Goal: Task Accomplishment & Management: Use online tool/utility

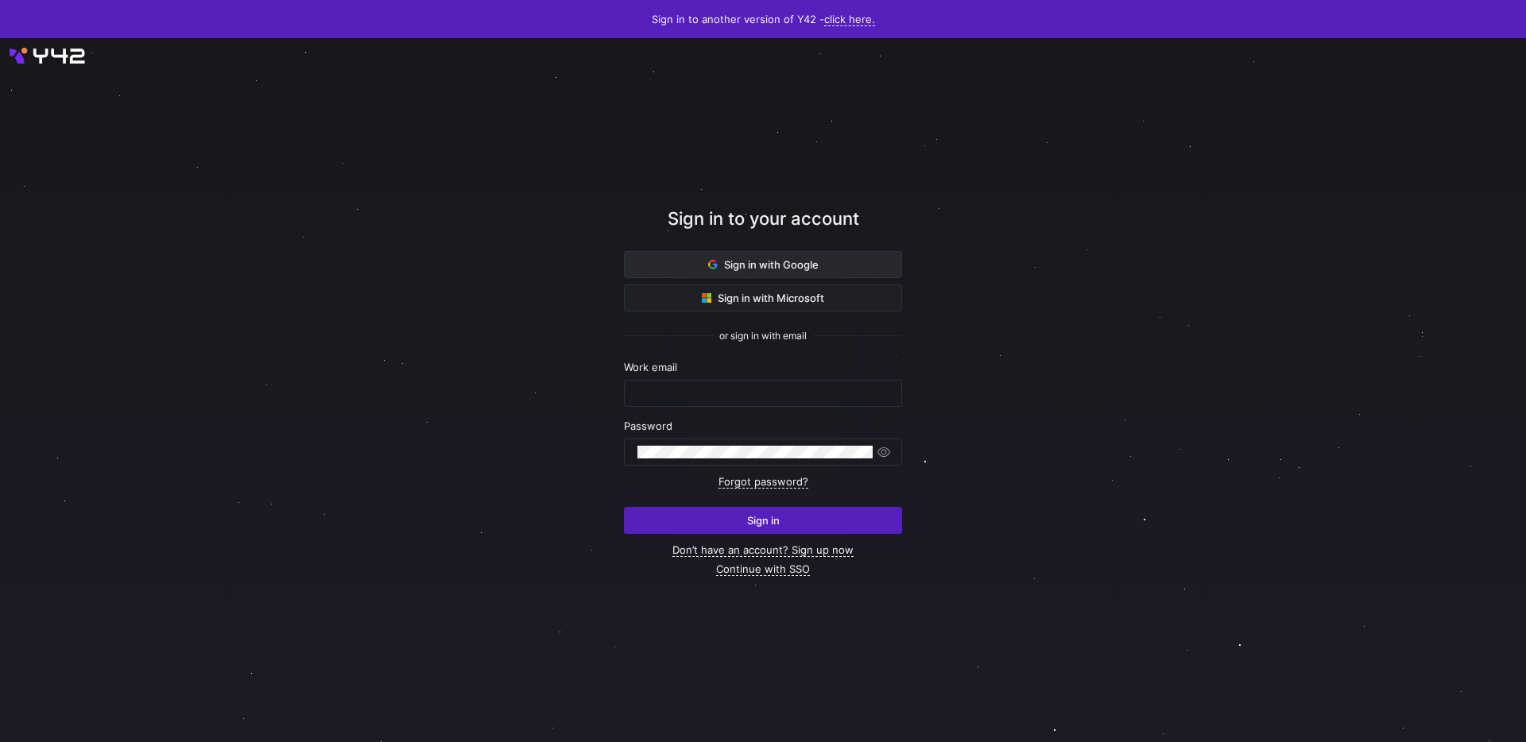
click at [795, 265] on span "Sign in with Google" at bounding box center [763, 264] width 110 height 13
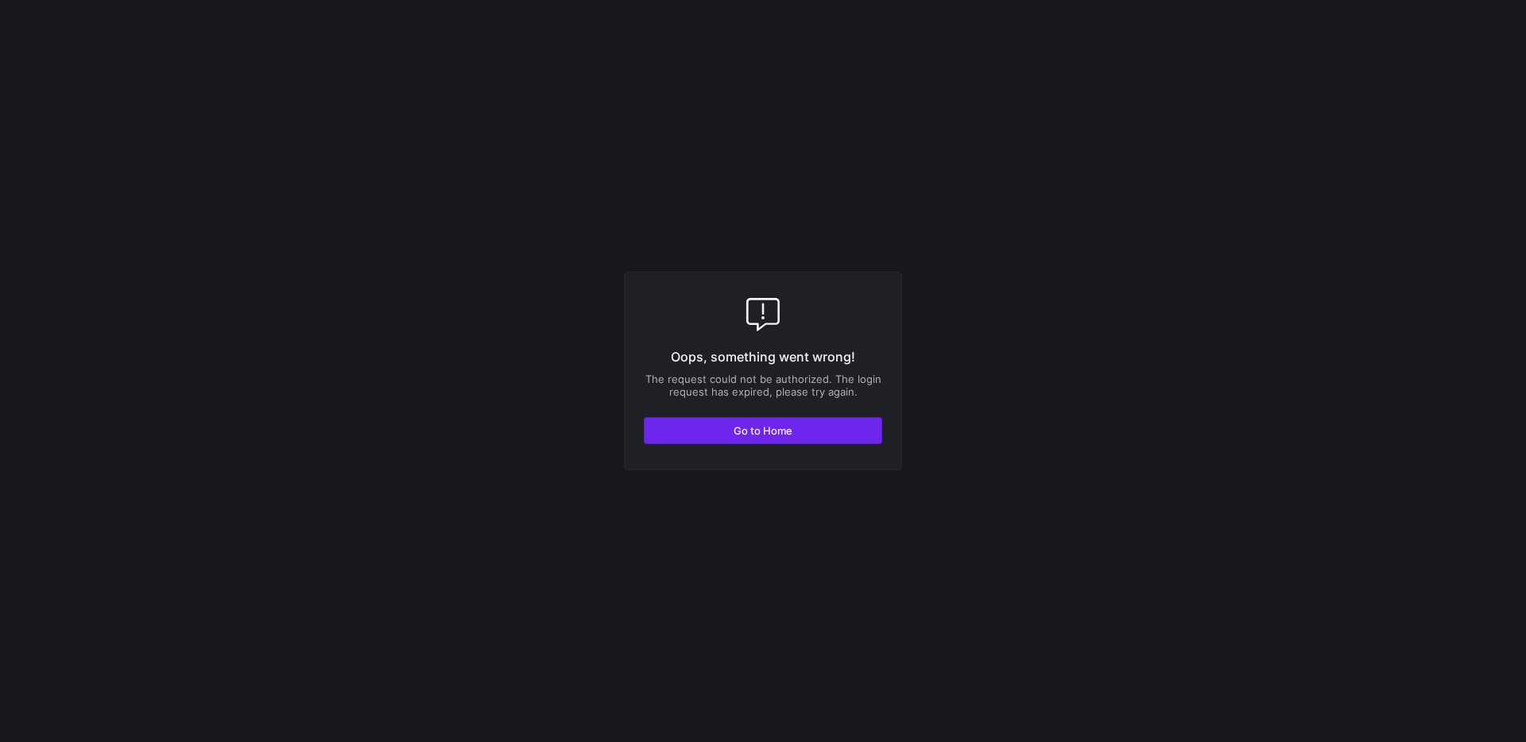
drag, startPoint x: 781, startPoint y: 446, endPoint x: 785, endPoint y: 429, distance: 17.2
click at [784, 432] on div "Oops, something went wrong! The request could not be authorized. The login requ…" at bounding box center [763, 371] width 278 height 199
click at [785, 429] on span "Go to Home" at bounding box center [763, 430] width 59 height 13
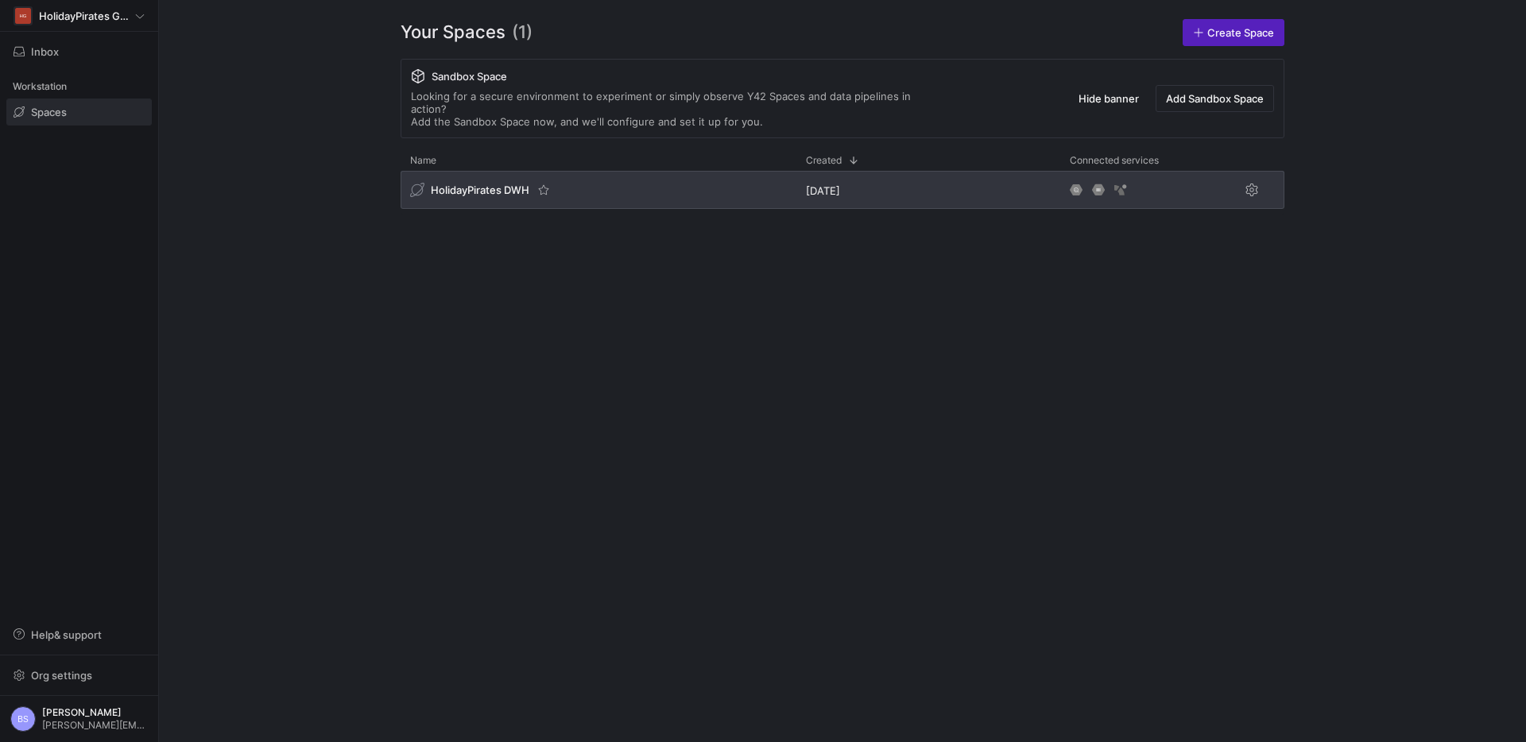
click at [606, 187] on div "HolidayPirates DWH" at bounding box center [599, 190] width 396 height 38
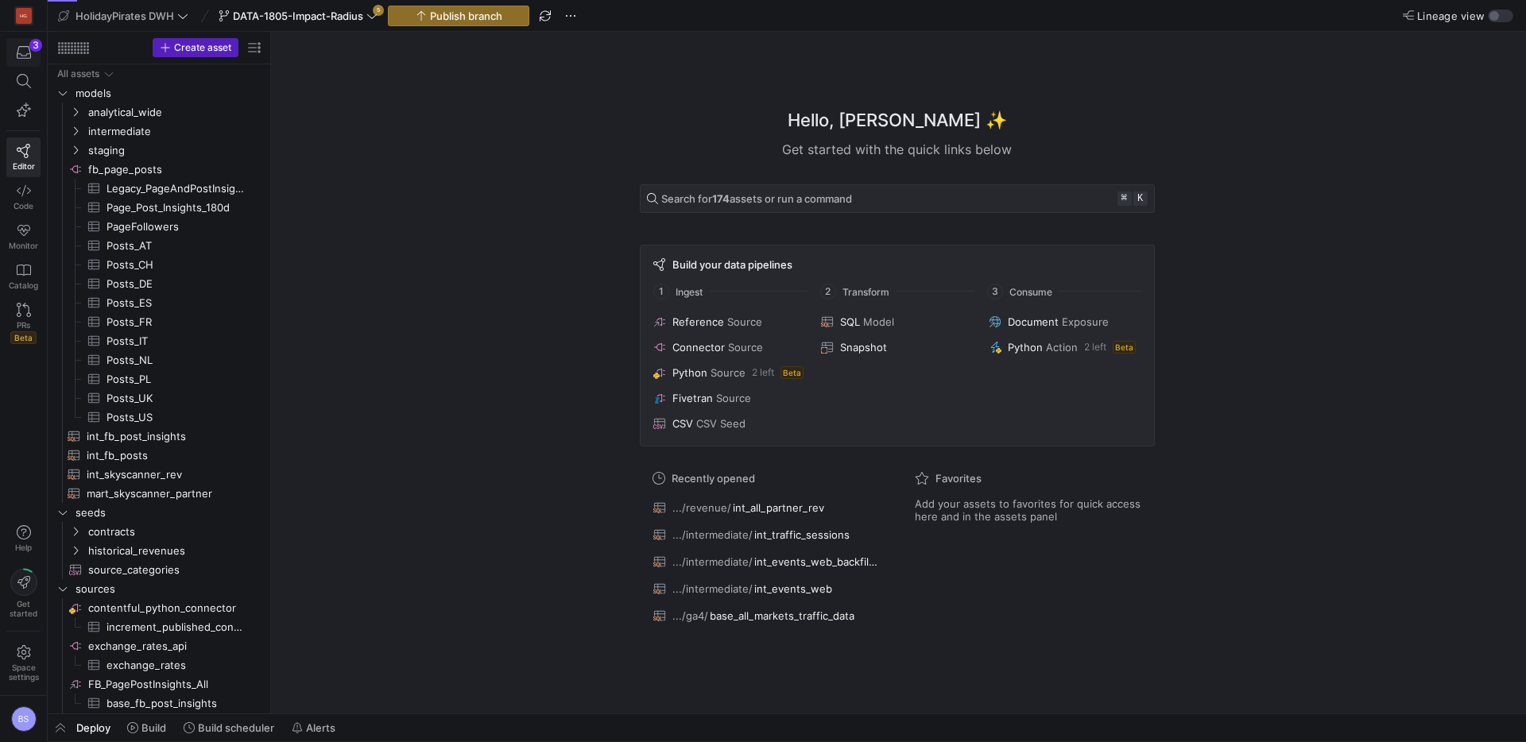
click at [17, 51] on icon "button" at bounding box center [24, 52] width 14 height 13
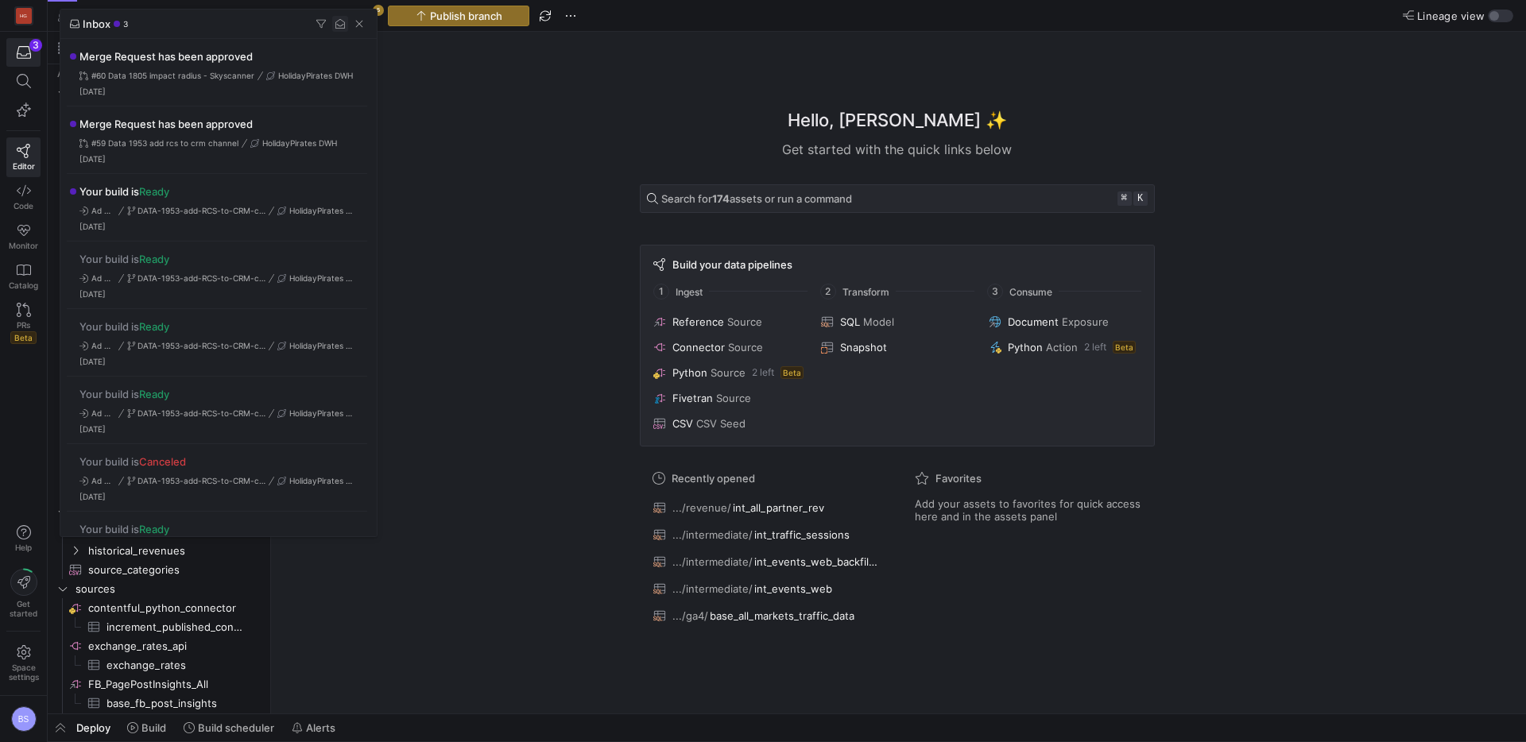
click at [343, 25] on span "button" at bounding box center [340, 24] width 16 height 16
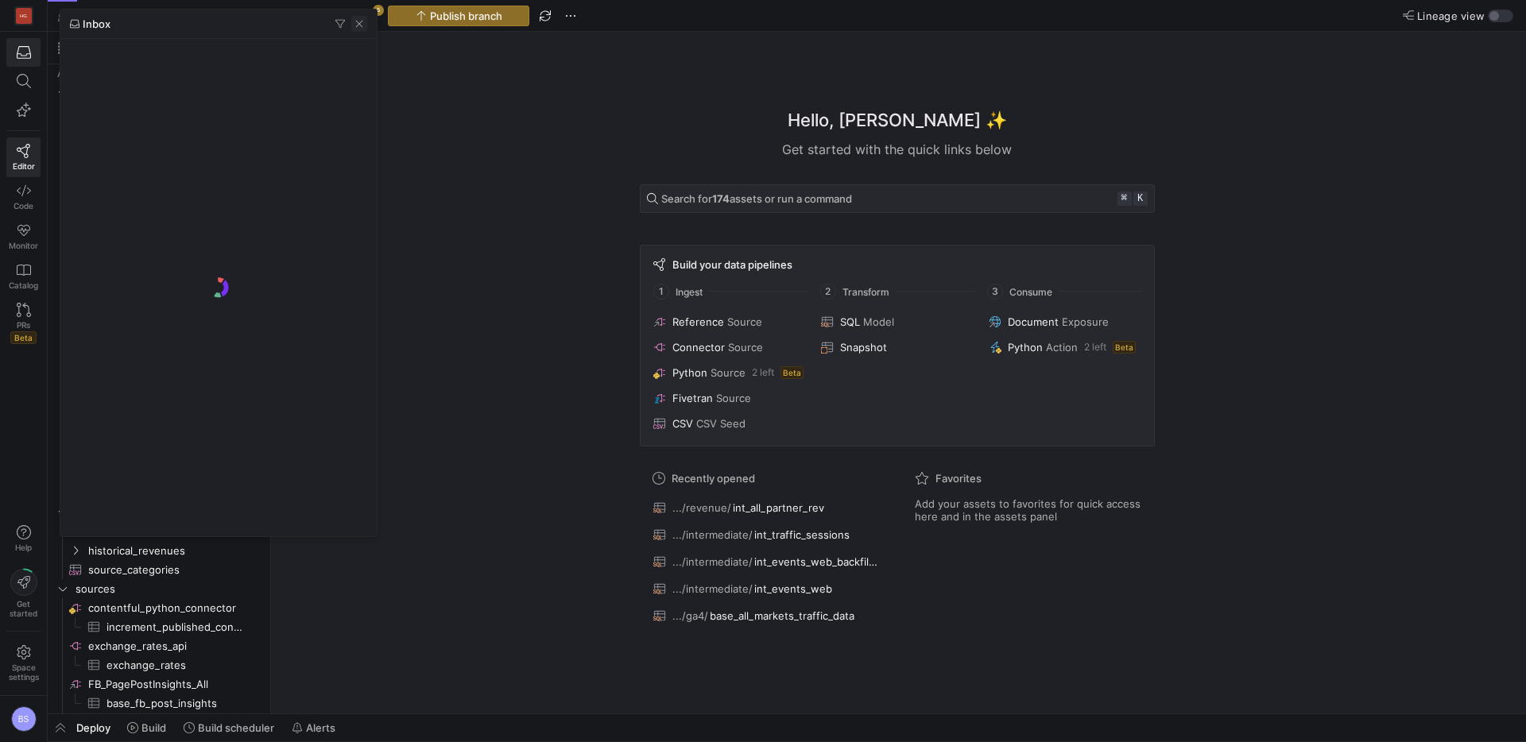
click at [360, 25] on span "button" at bounding box center [359, 24] width 16 height 16
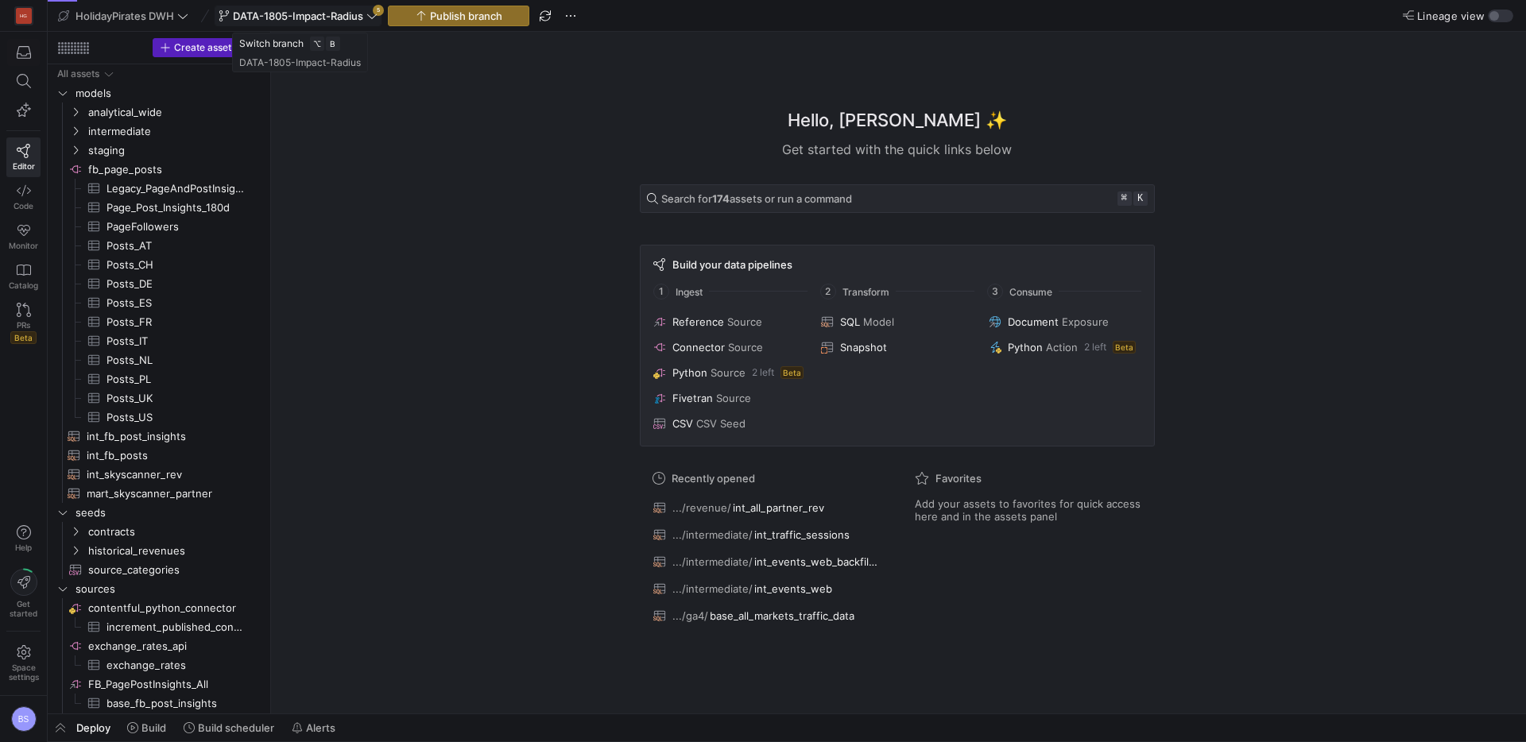
click at [376, 20] on icon at bounding box center [371, 15] width 11 height 11
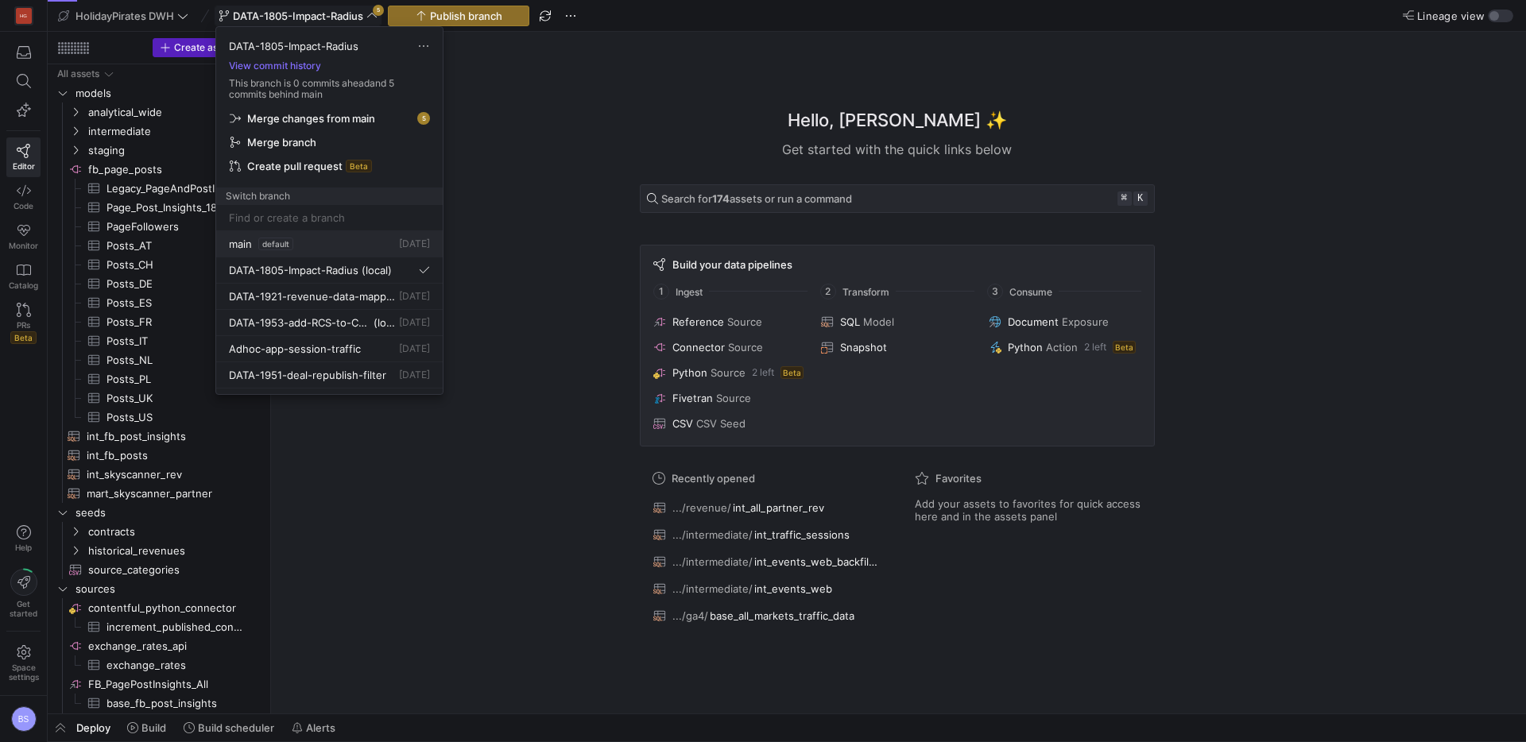
click at [364, 241] on div "main default 3 days ago" at bounding box center [329, 244] width 201 height 13
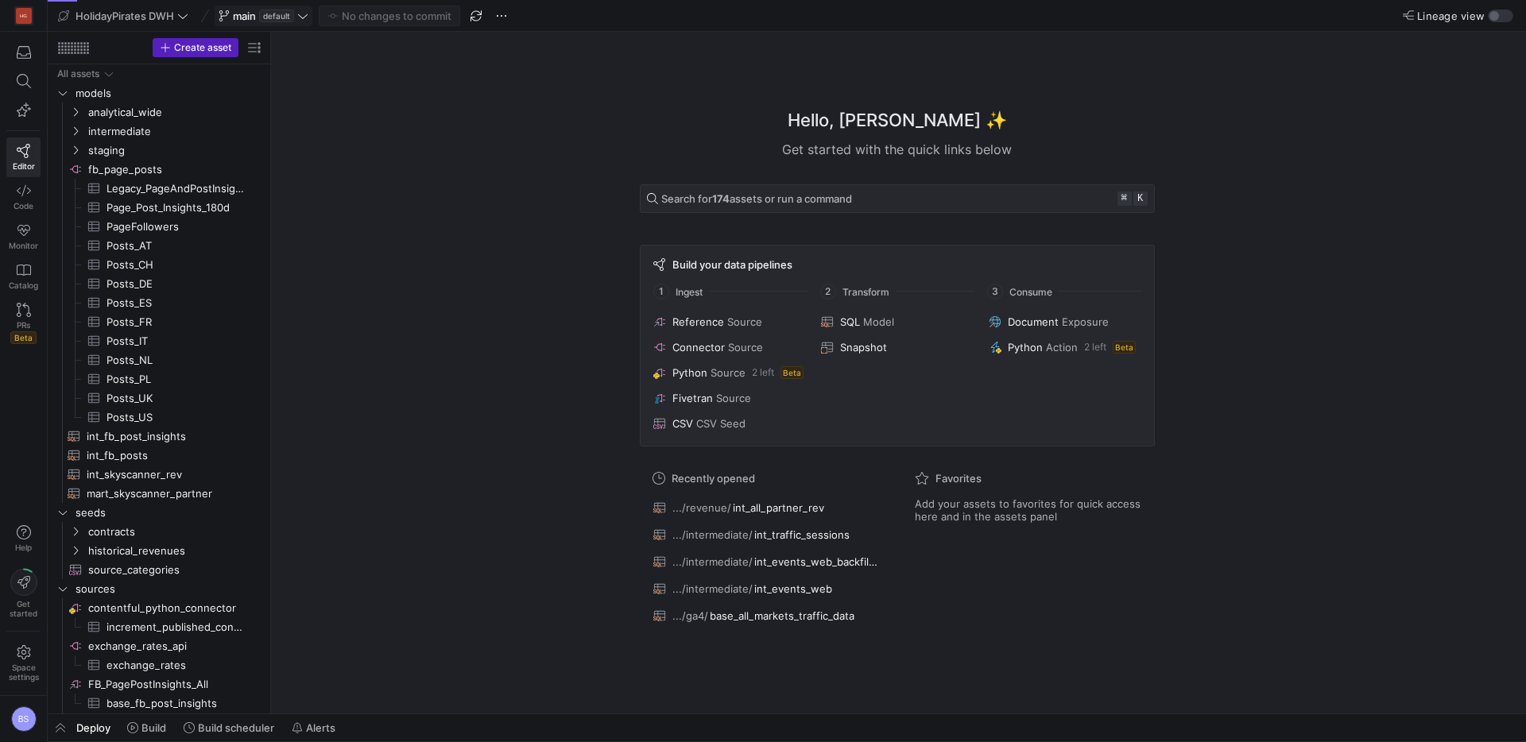
click at [299, 17] on icon at bounding box center [302, 15] width 11 height 11
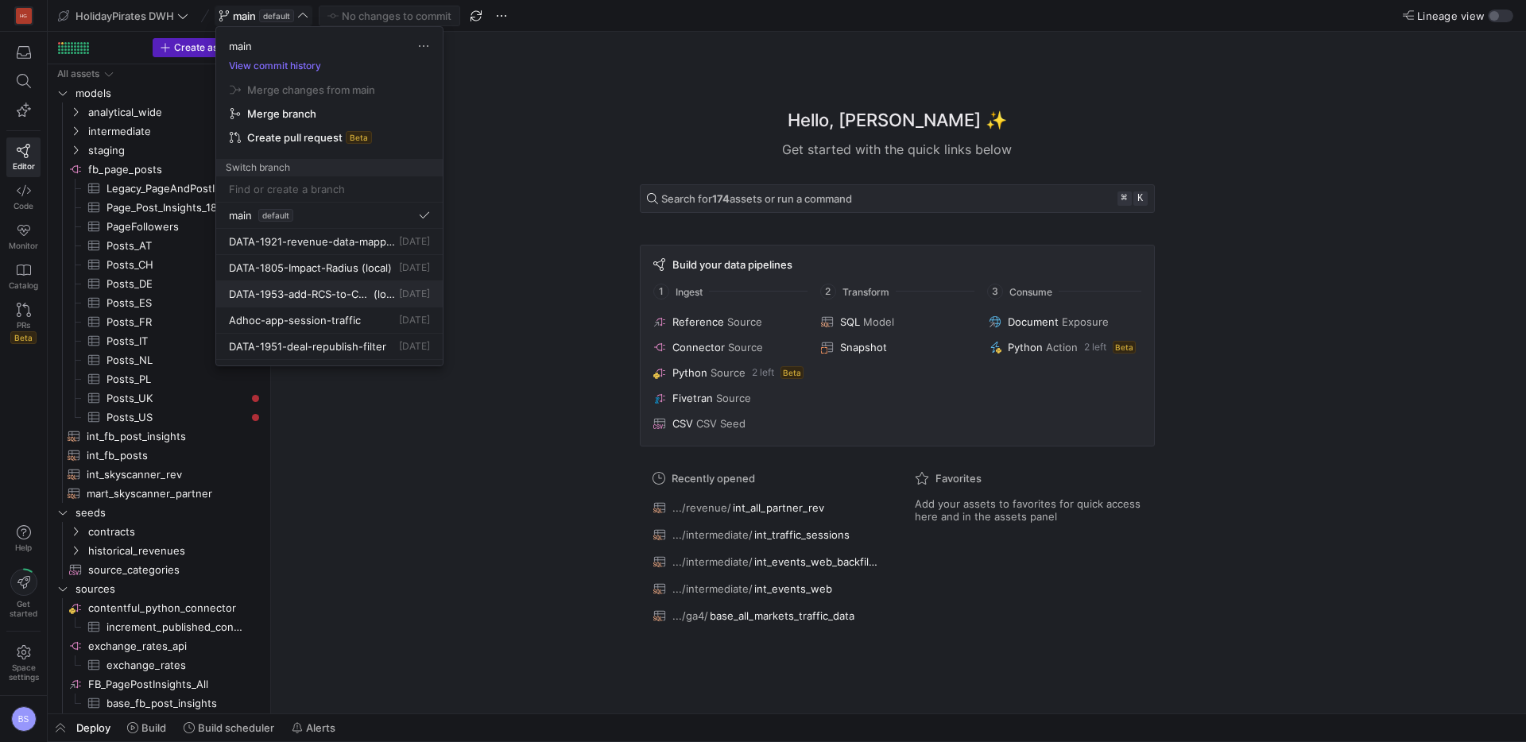
click at [308, 297] on span "DATA-1953-add-RCS-to-CRM-channel" at bounding box center [299, 294] width 141 height 13
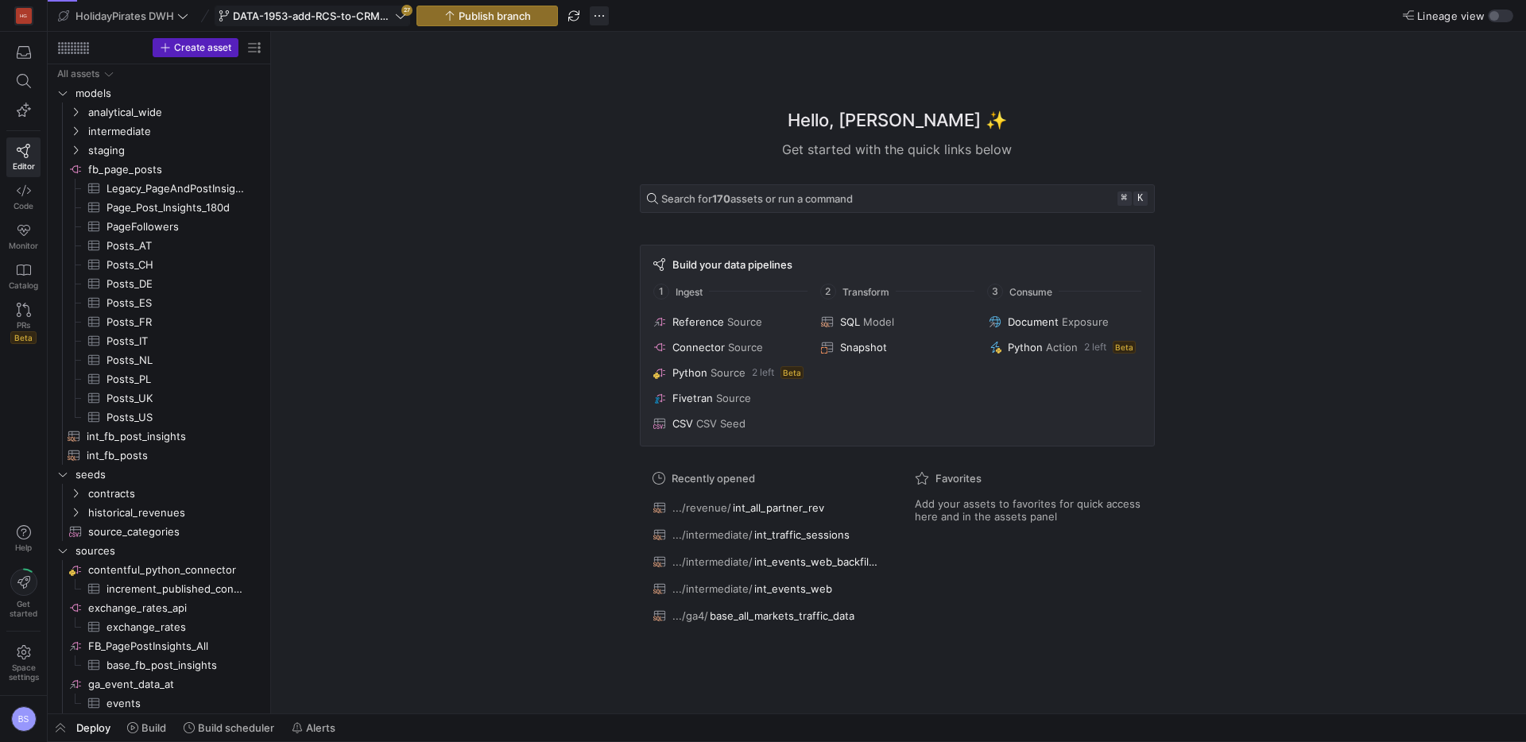
click at [600, 21] on span "button" at bounding box center [599, 15] width 19 height 19
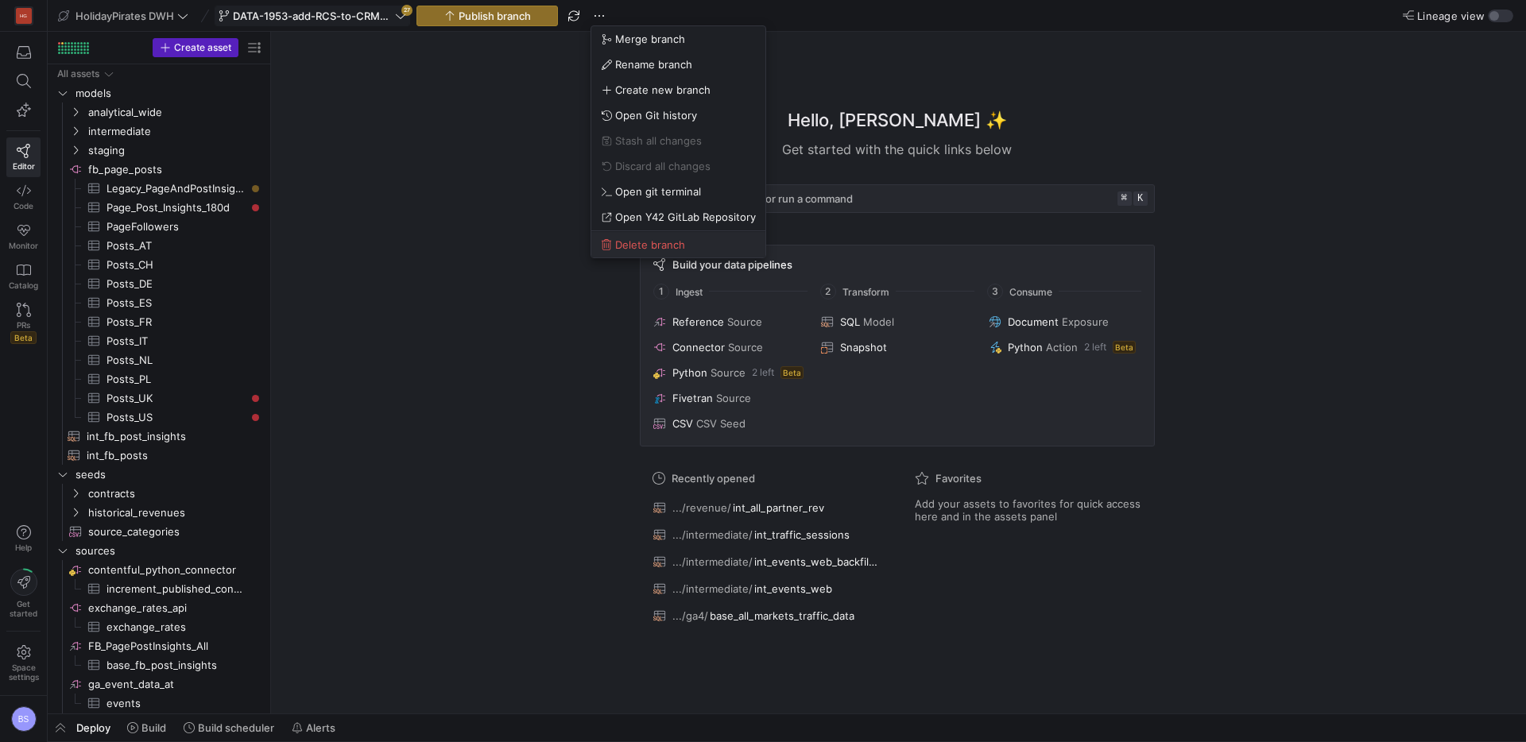
click at [641, 247] on span "Delete branch" at bounding box center [650, 244] width 70 height 13
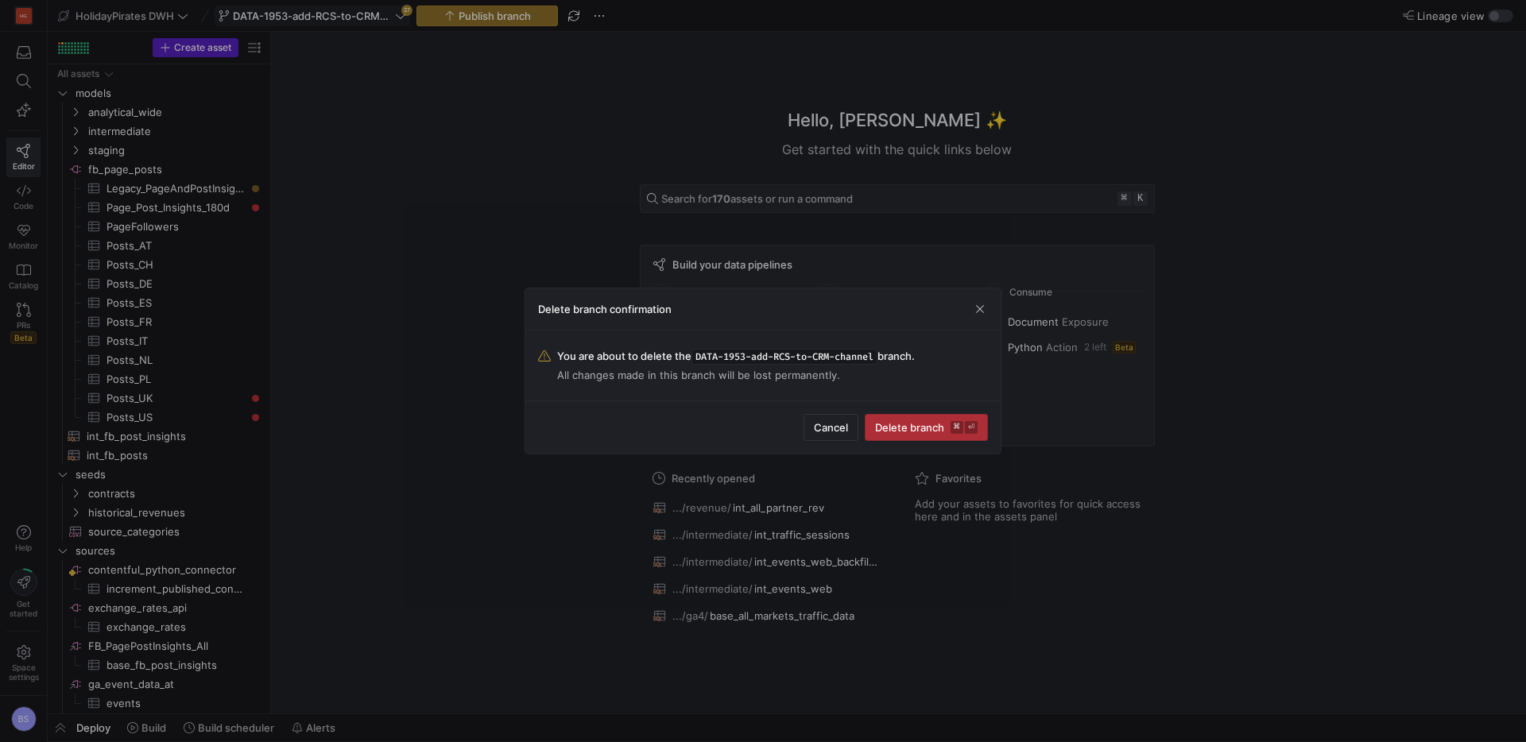
click at [912, 421] on span "Delete branch ⌘ ⏎" at bounding box center [926, 427] width 103 height 13
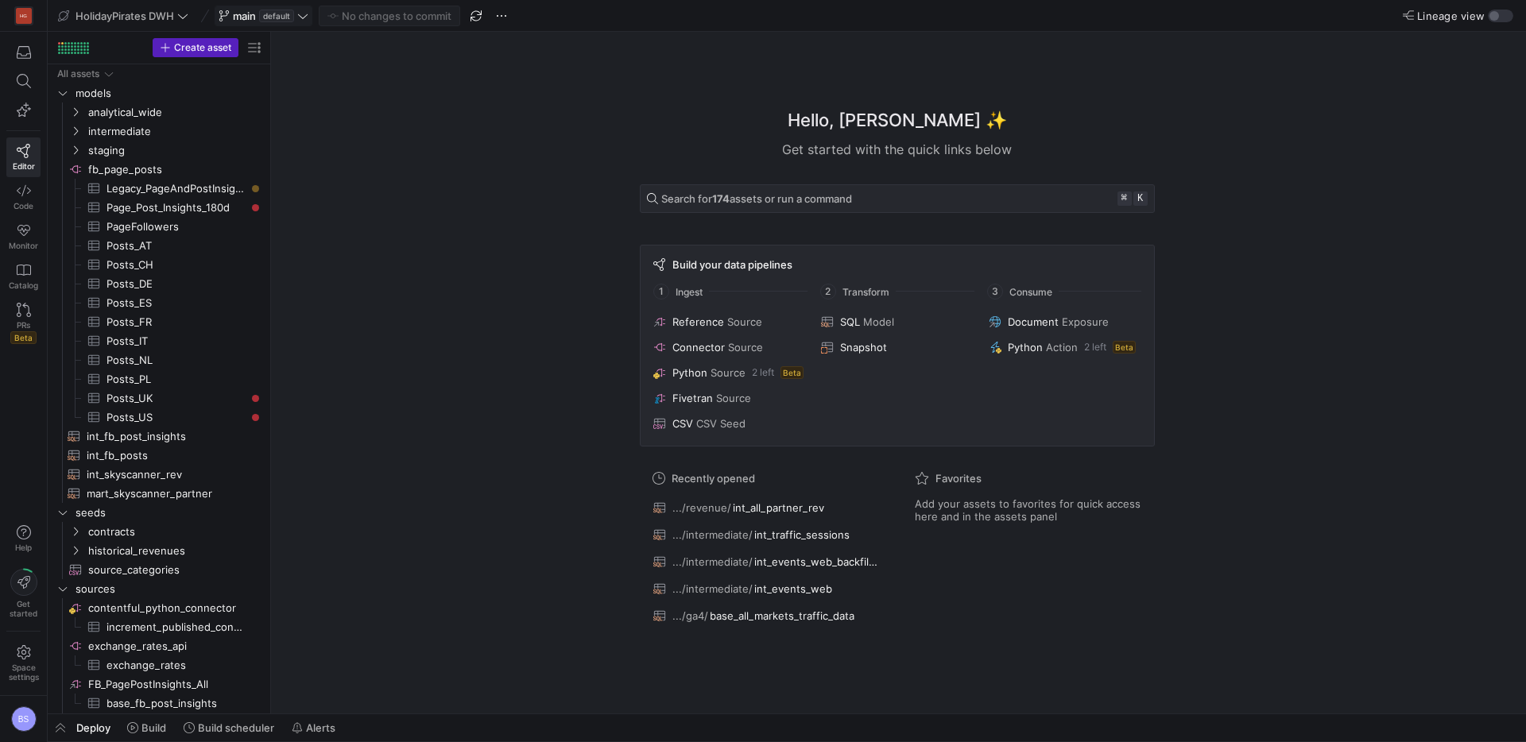
click at [300, 21] on icon at bounding box center [302, 15] width 11 height 11
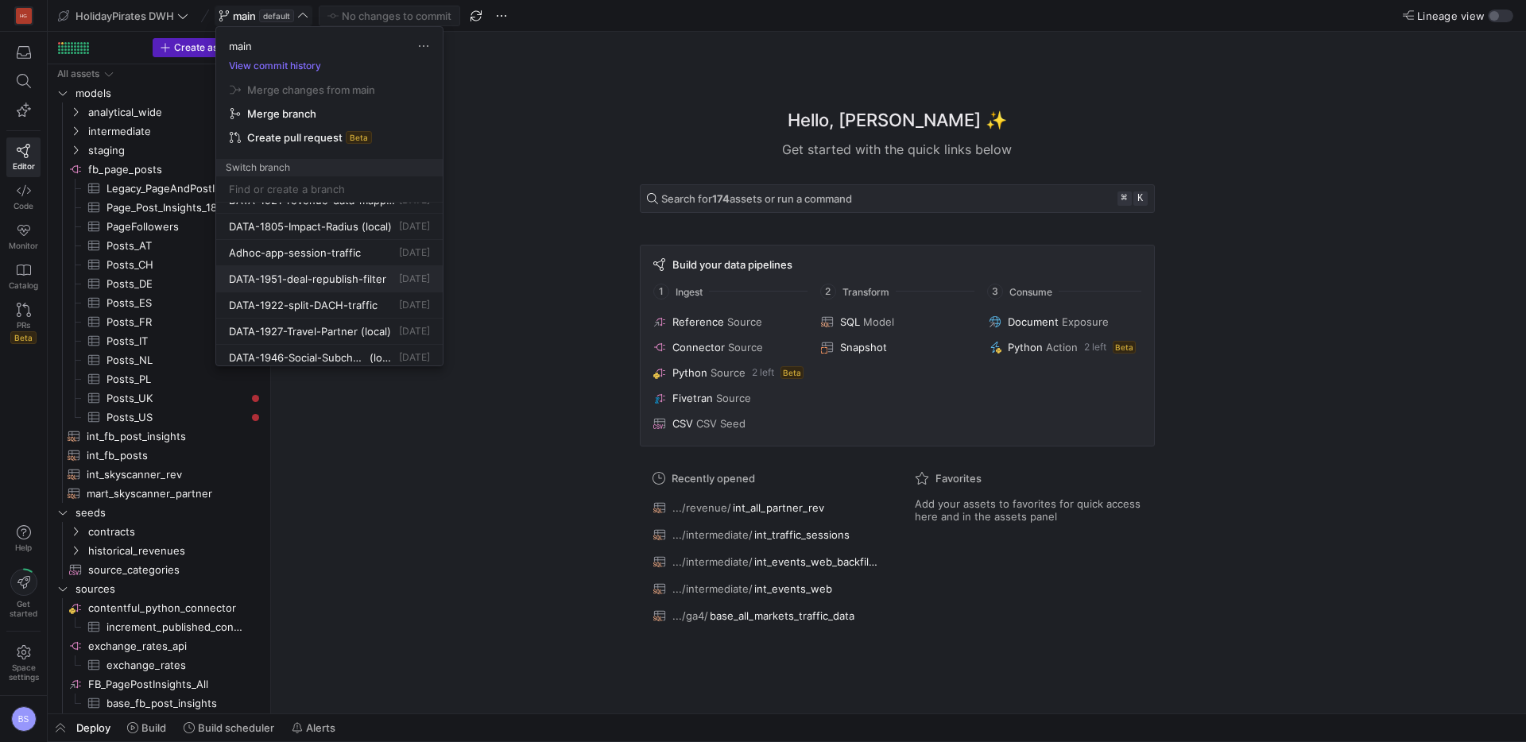
scroll to position [46, 0]
click at [337, 330] on div "DATA-1927-Travel-Partner (local)" at bounding box center [310, 326] width 162 height 13
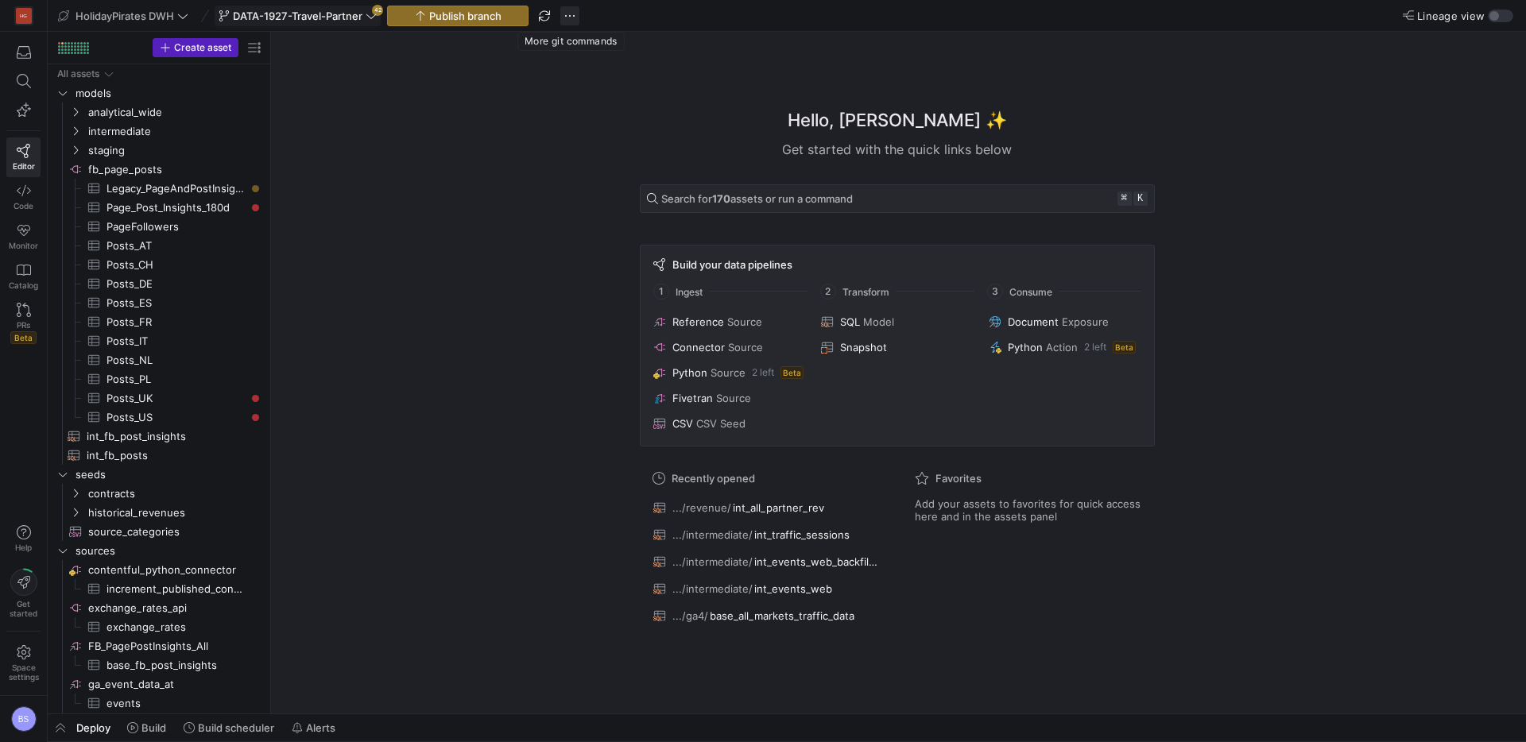
click at [575, 17] on span "button" at bounding box center [569, 15] width 19 height 19
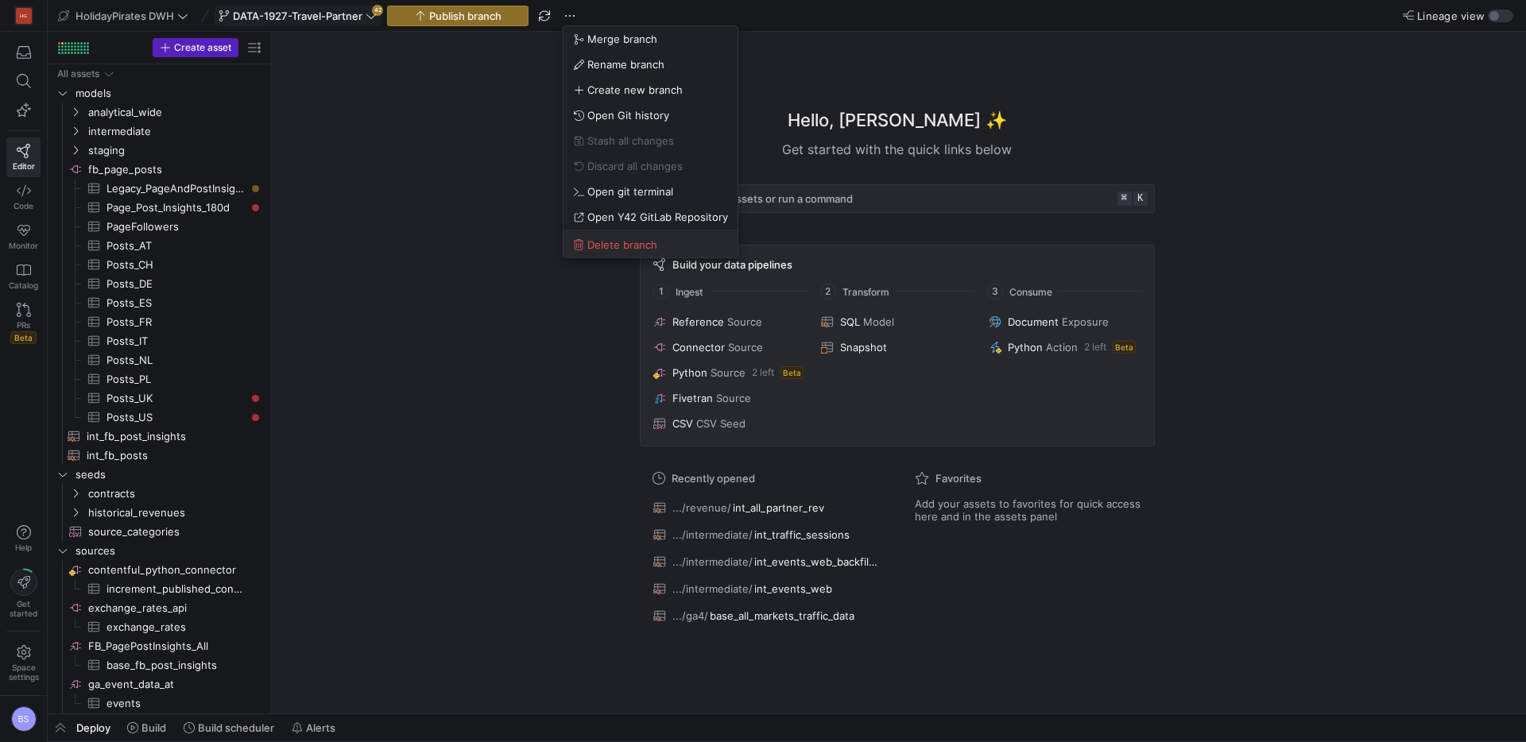
click at [647, 242] on span "Delete branch" at bounding box center [622, 244] width 70 height 13
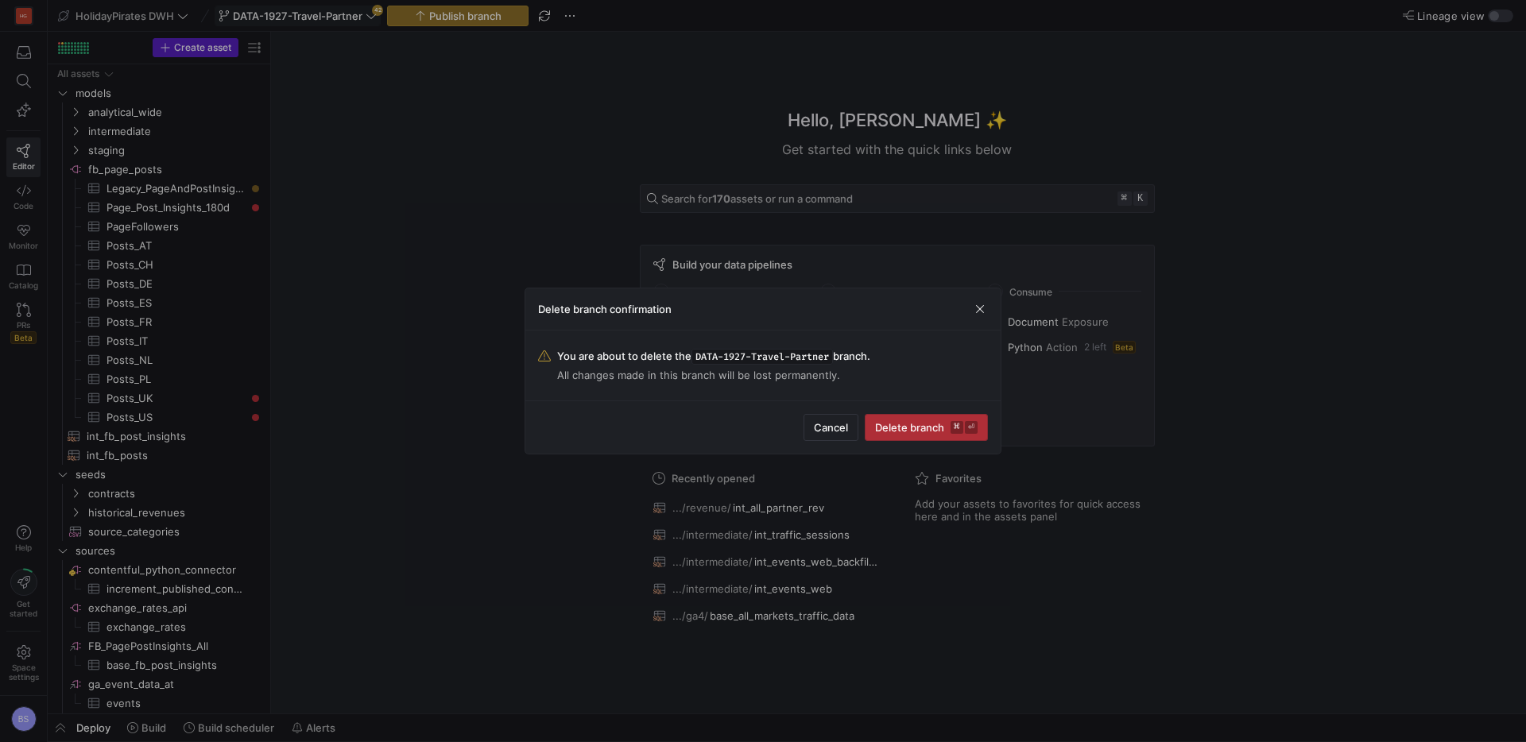
click at [912, 428] on span "Delete branch ⌘ ⏎" at bounding box center [926, 427] width 103 height 13
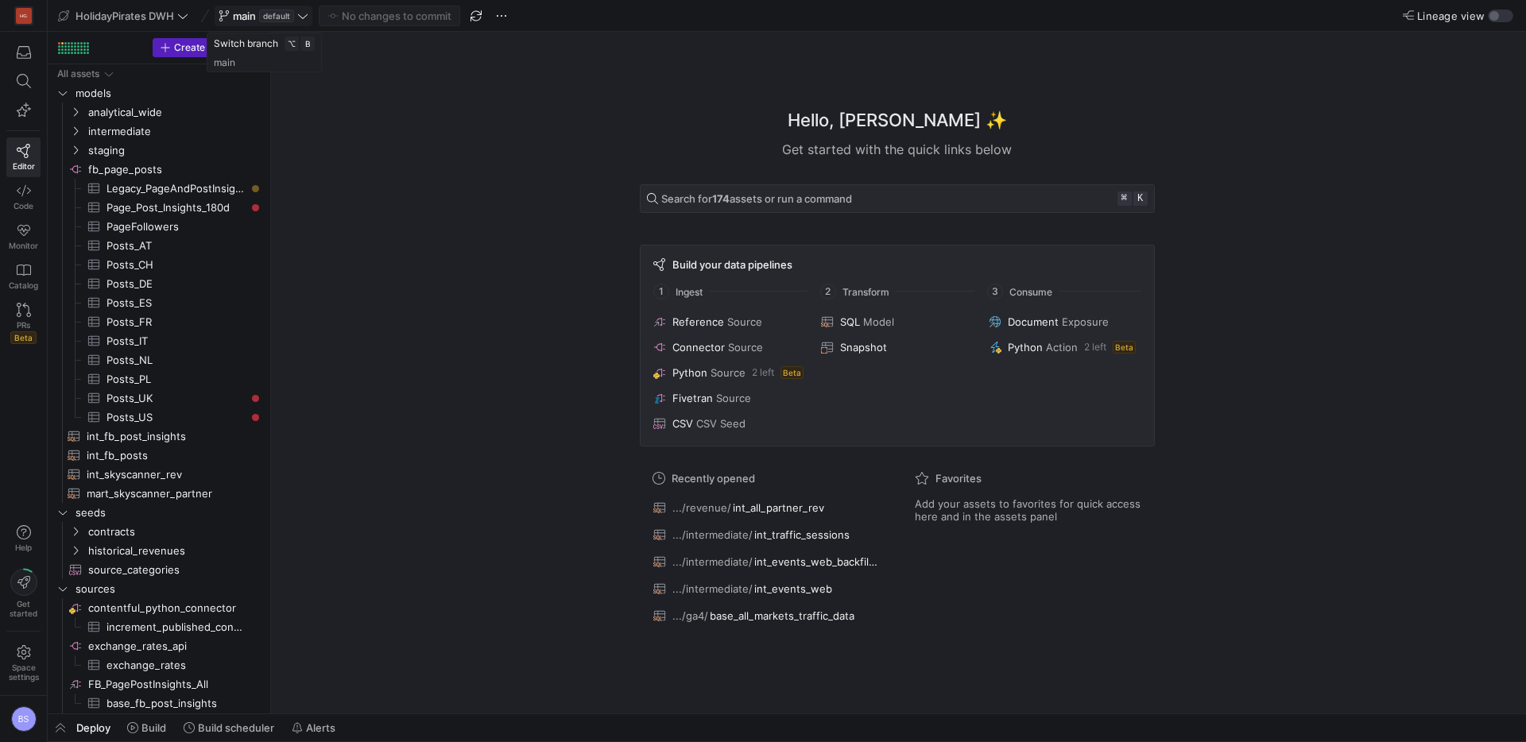
click at [306, 19] on icon at bounding box center [302, 15] width 11 height 11
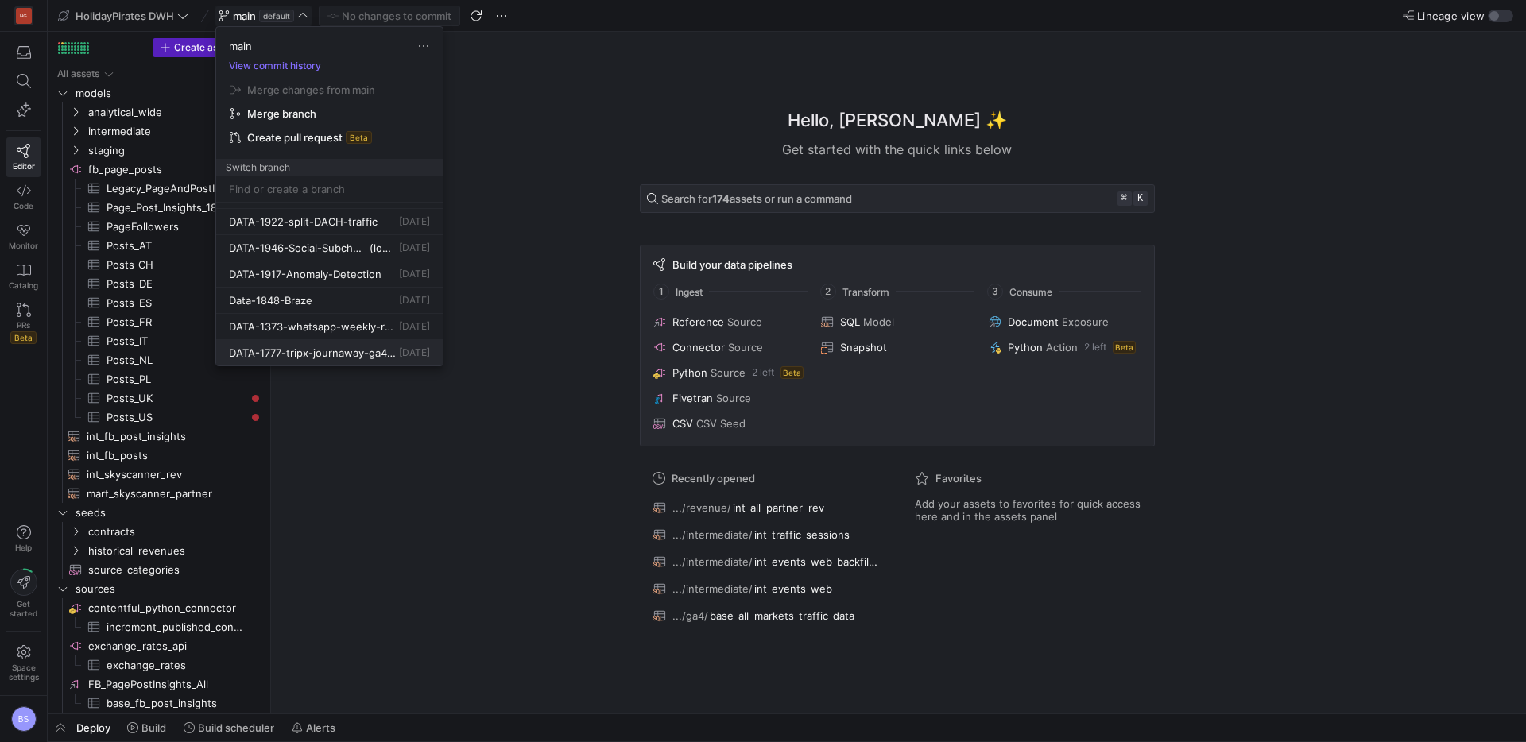
scroll to position [124, 0]
click at [349, 355] on span "DATA-1777-tripx-journaway-ga4-data" at bounding box center [312, 353] width 167 height 13
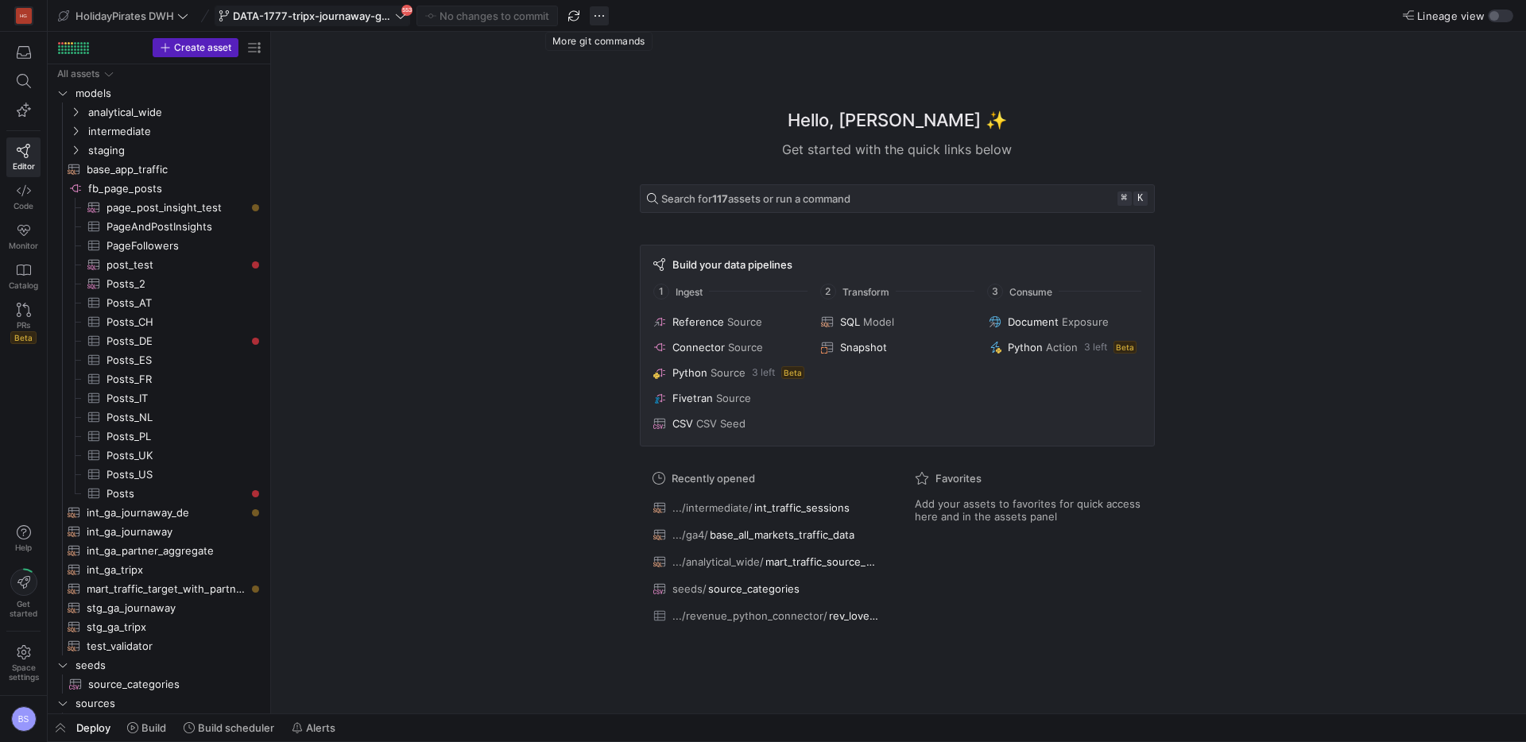
click at [599, 18] on span "button" at bounding box center [599, 15] width 19 height 19
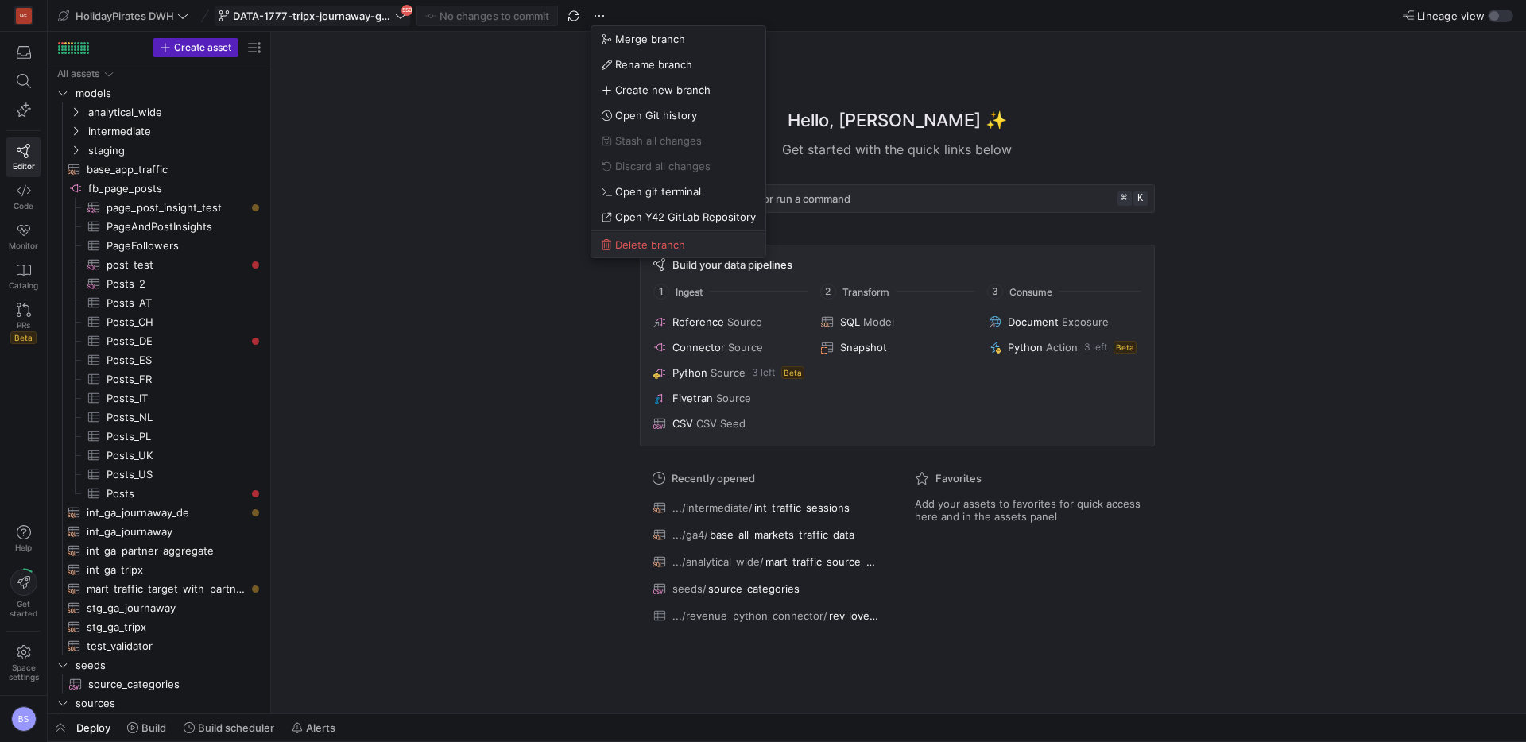
click at [637, 248] on span "Delete branch" at bounding box center [650, 244] width 70 height 13
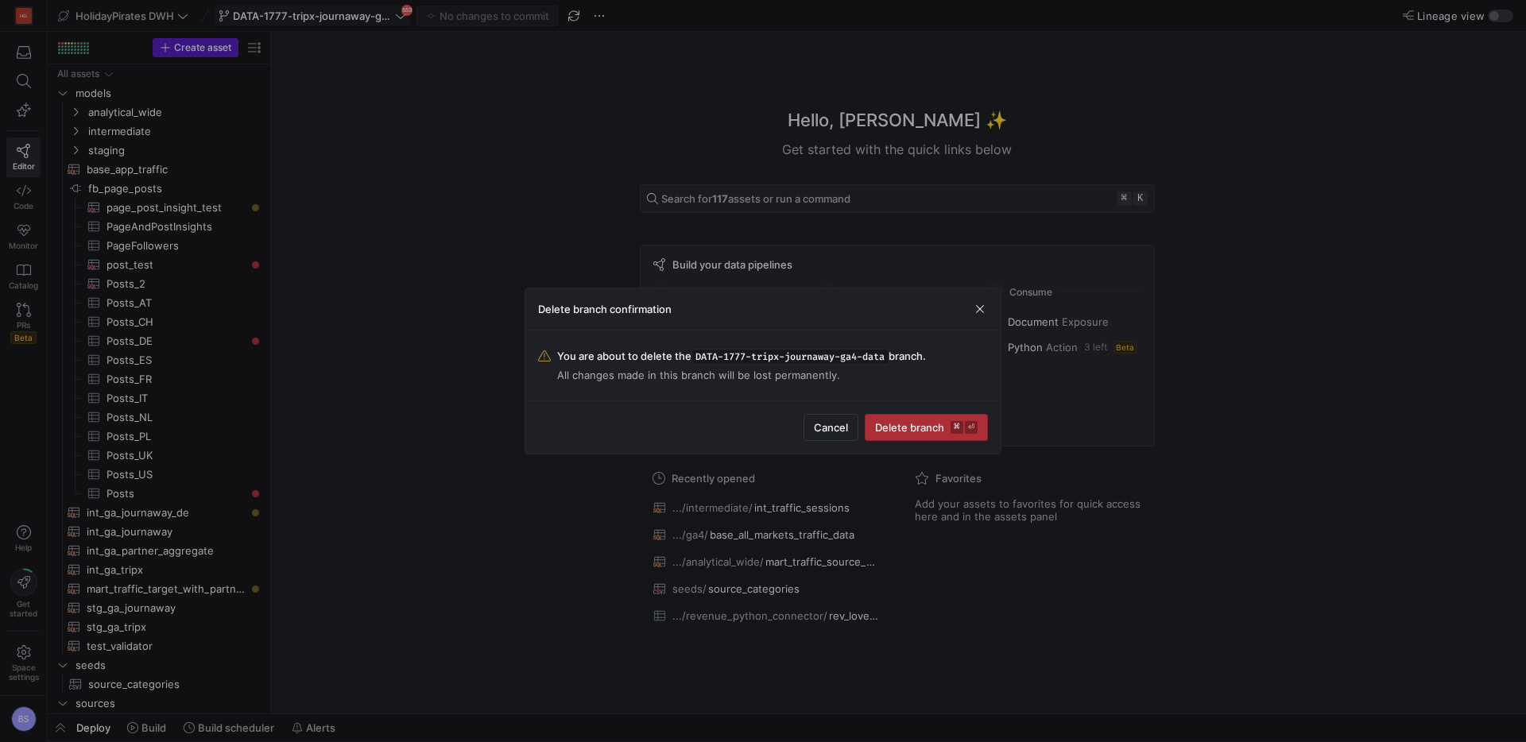
click at [904, 432] on span "Delete branch ⌘ ⏎" at bounding box center [926, 427] width 103 height 13
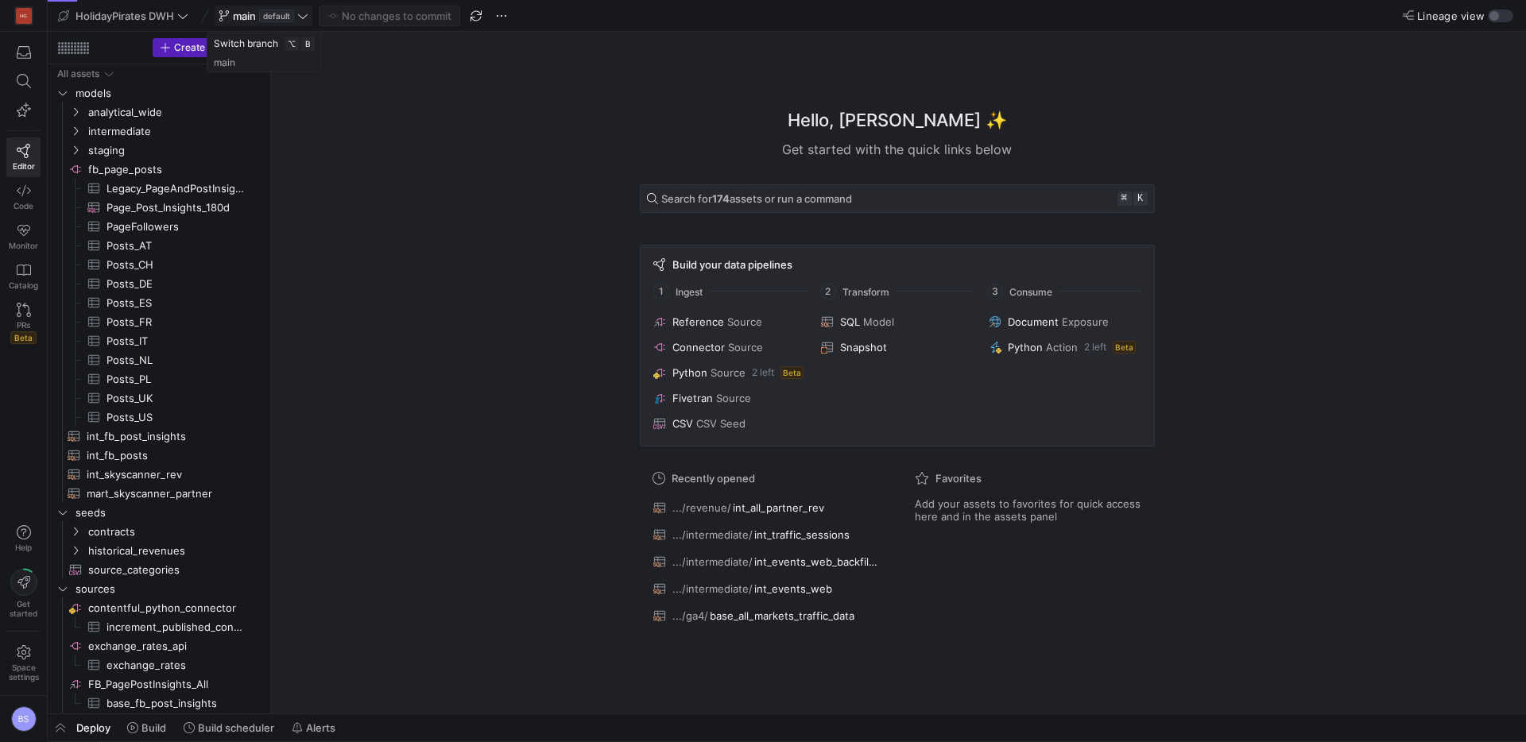
click at [305, 20] on icon at bounding box center [302, 15] width 11 height 11
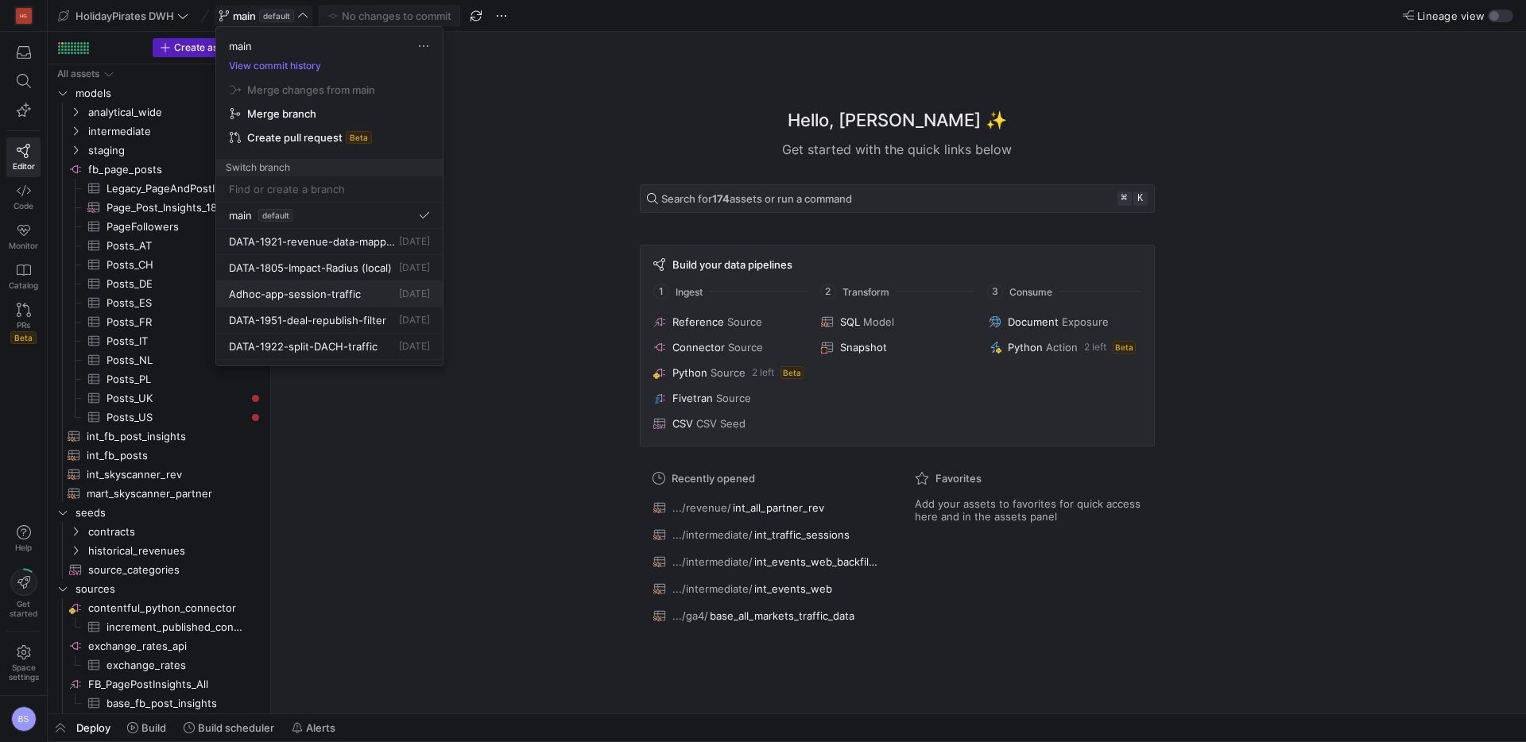
click at [340, 301] on button "Adhoc-app-session-traffic 4 days ago" at bounding box center [329, 294] width 227 height 26
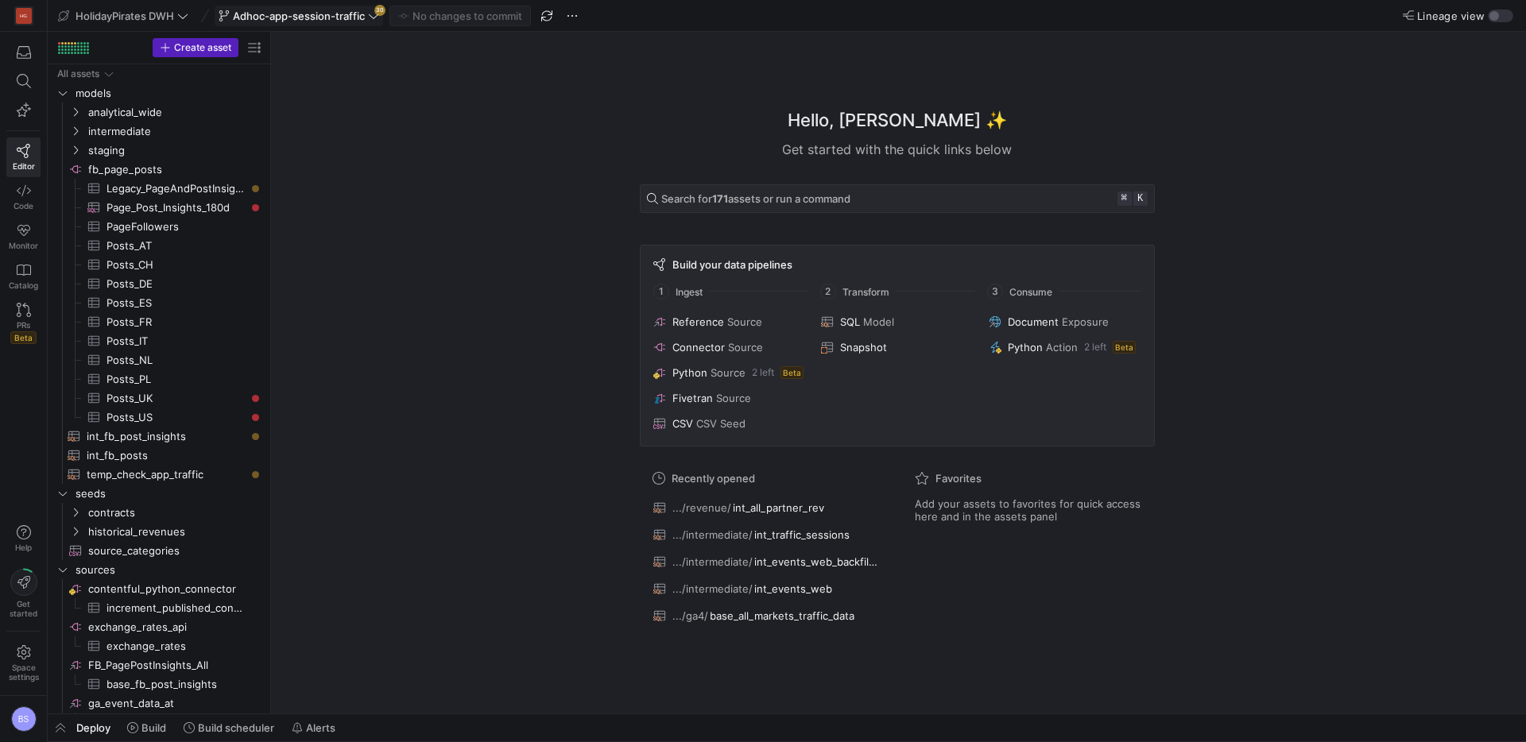
click at [369, 17] on icon at bounding box center [373, 15] width 11 height 11
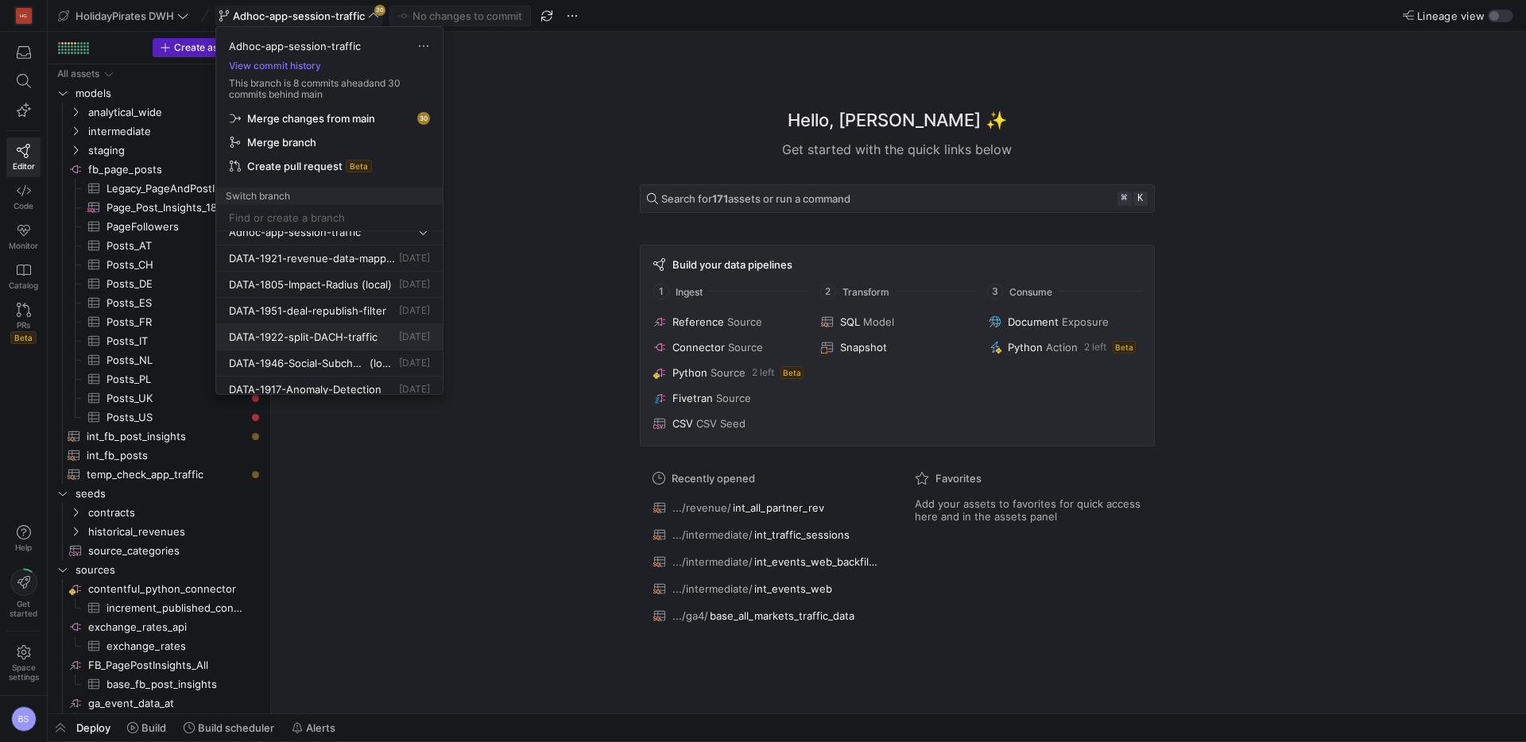
scroll to position [48, 0]
click at [343, 277] on div "DATA-1805-Impact-Radius (local)" at bounding box center [310, 274] width 163 height 13
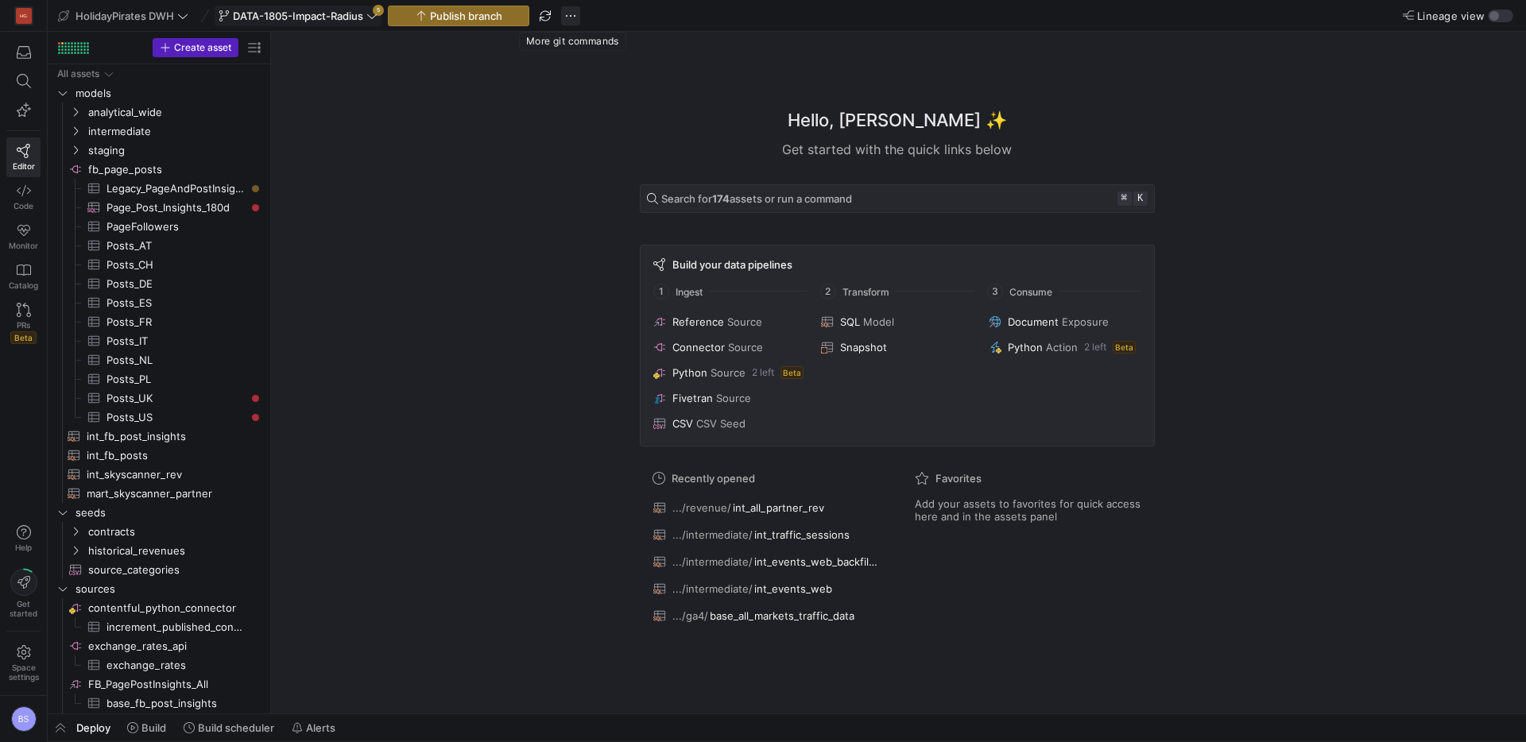
click at [571, 17] on span "button" at bounding box center [570, 15] width 19 height 19
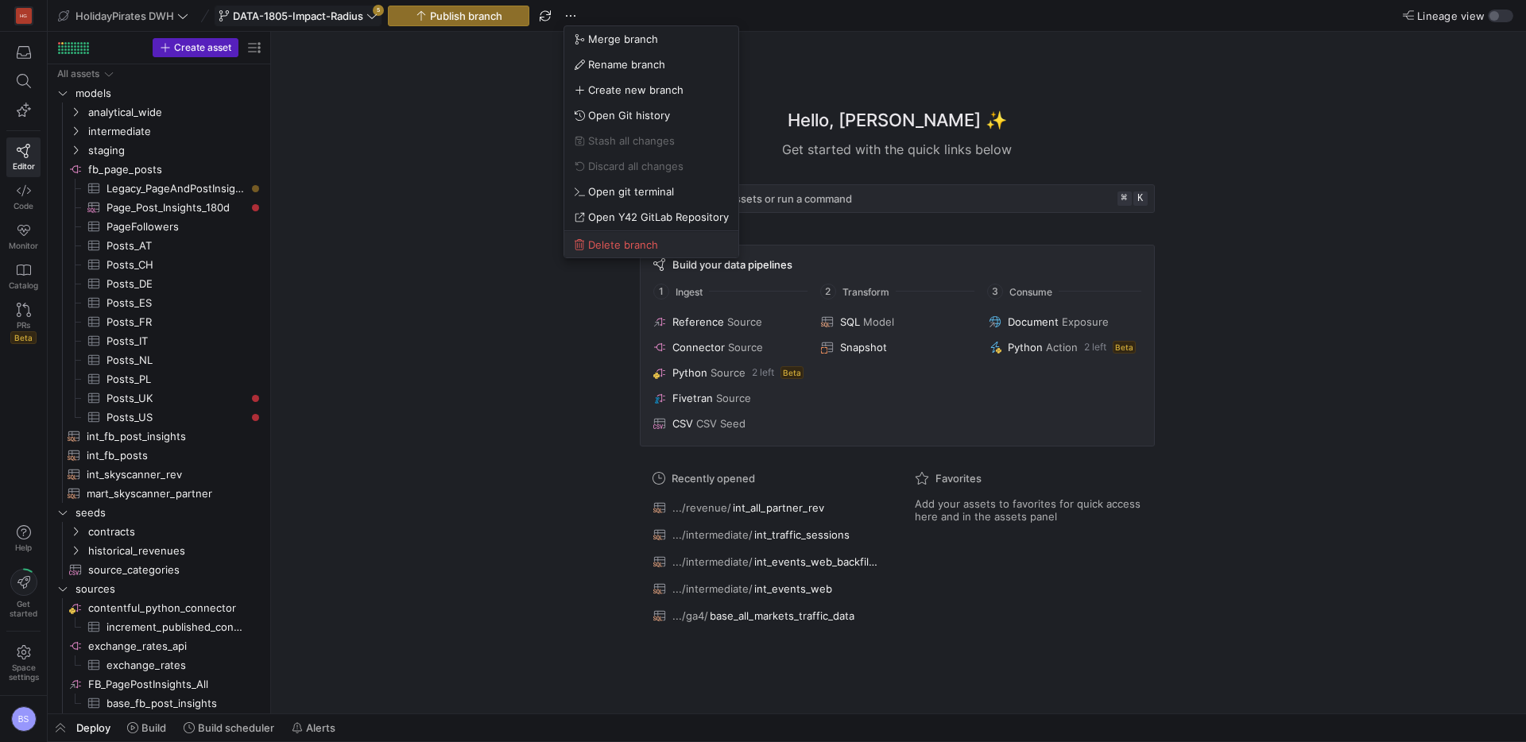
click at [592, 237] on button "Delete branch" at bounding box center [651, 244] width 174 height 25
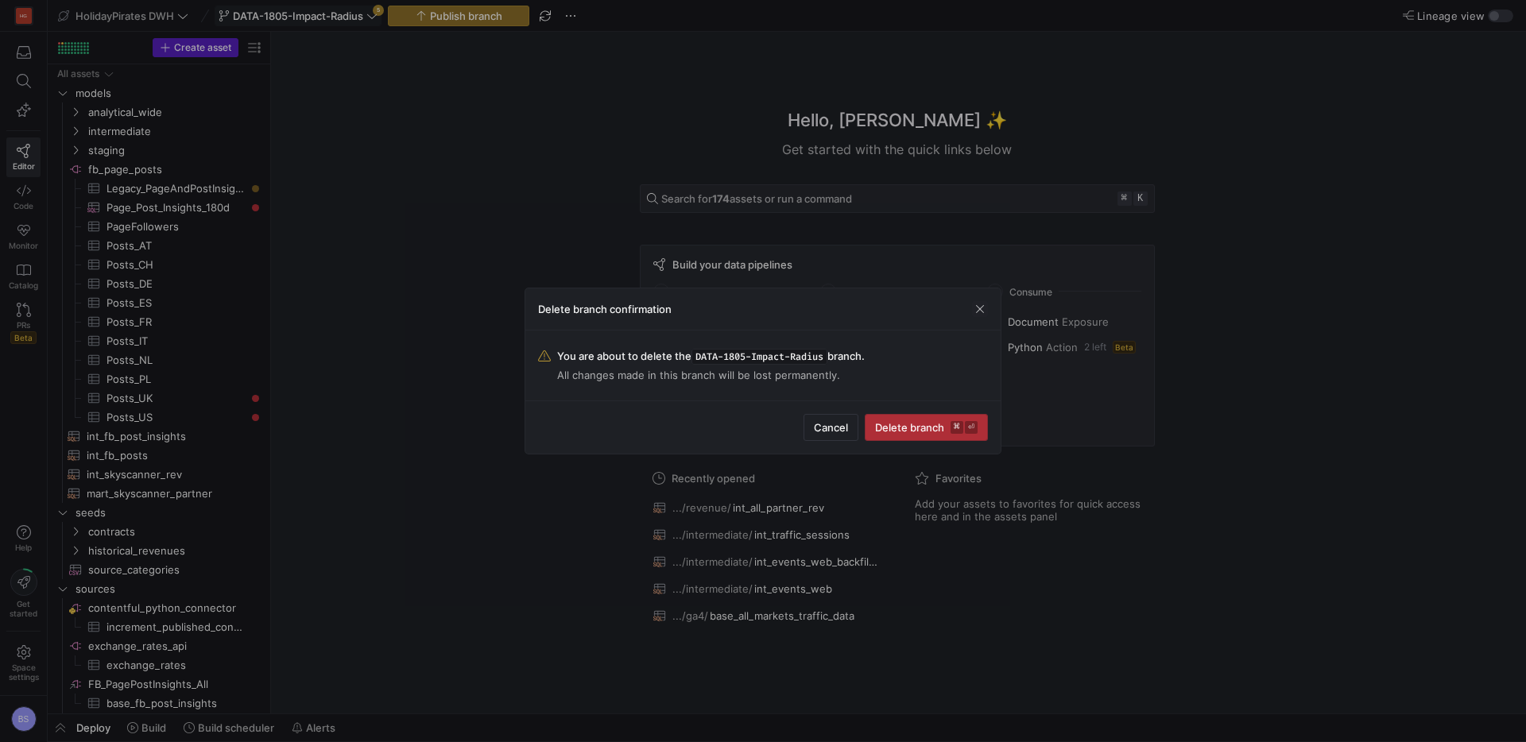
click at [920, 436] on span "submit" at bounding box center [927, 427] width 122 height 25
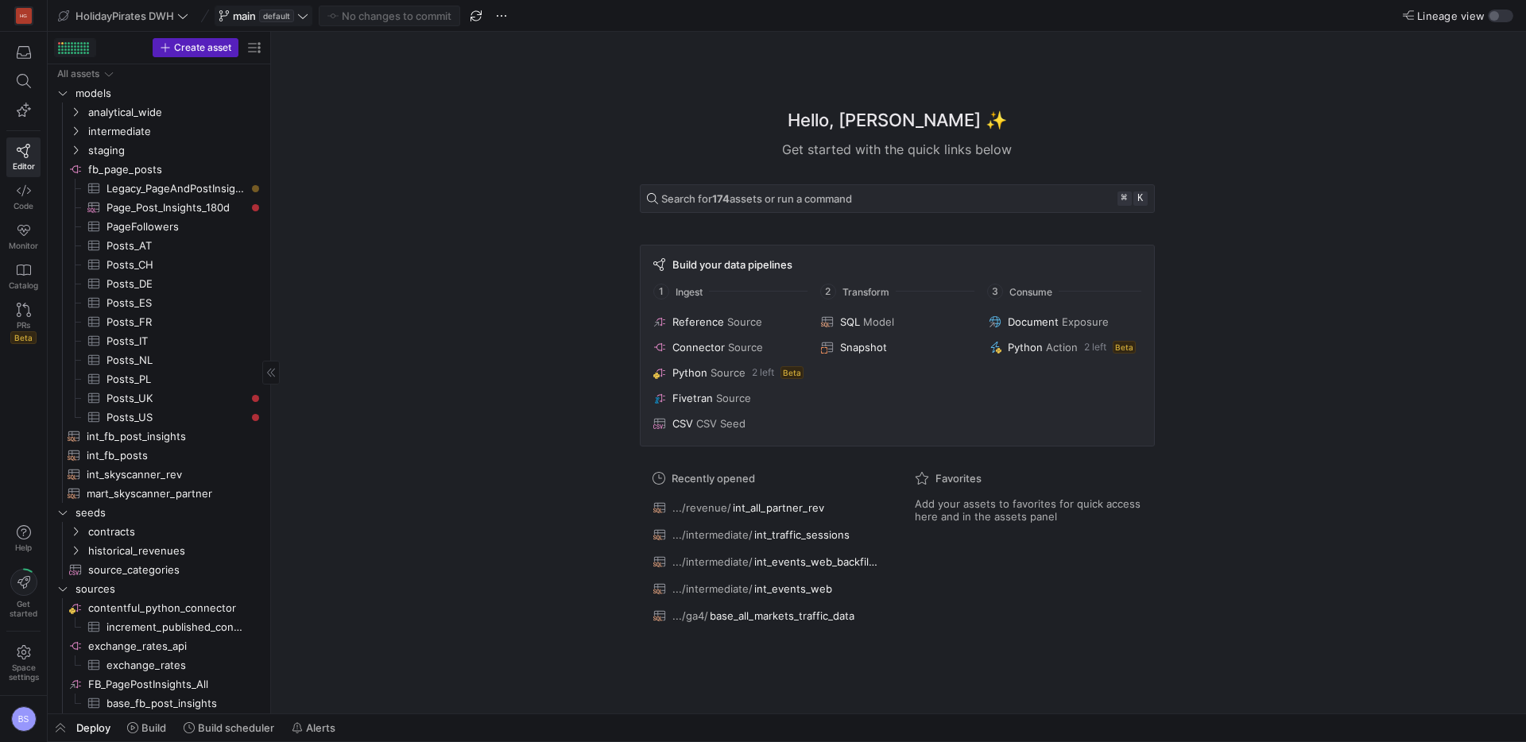
click at [69, 53] on span at bounding box center [75, 47] width 41 height 17
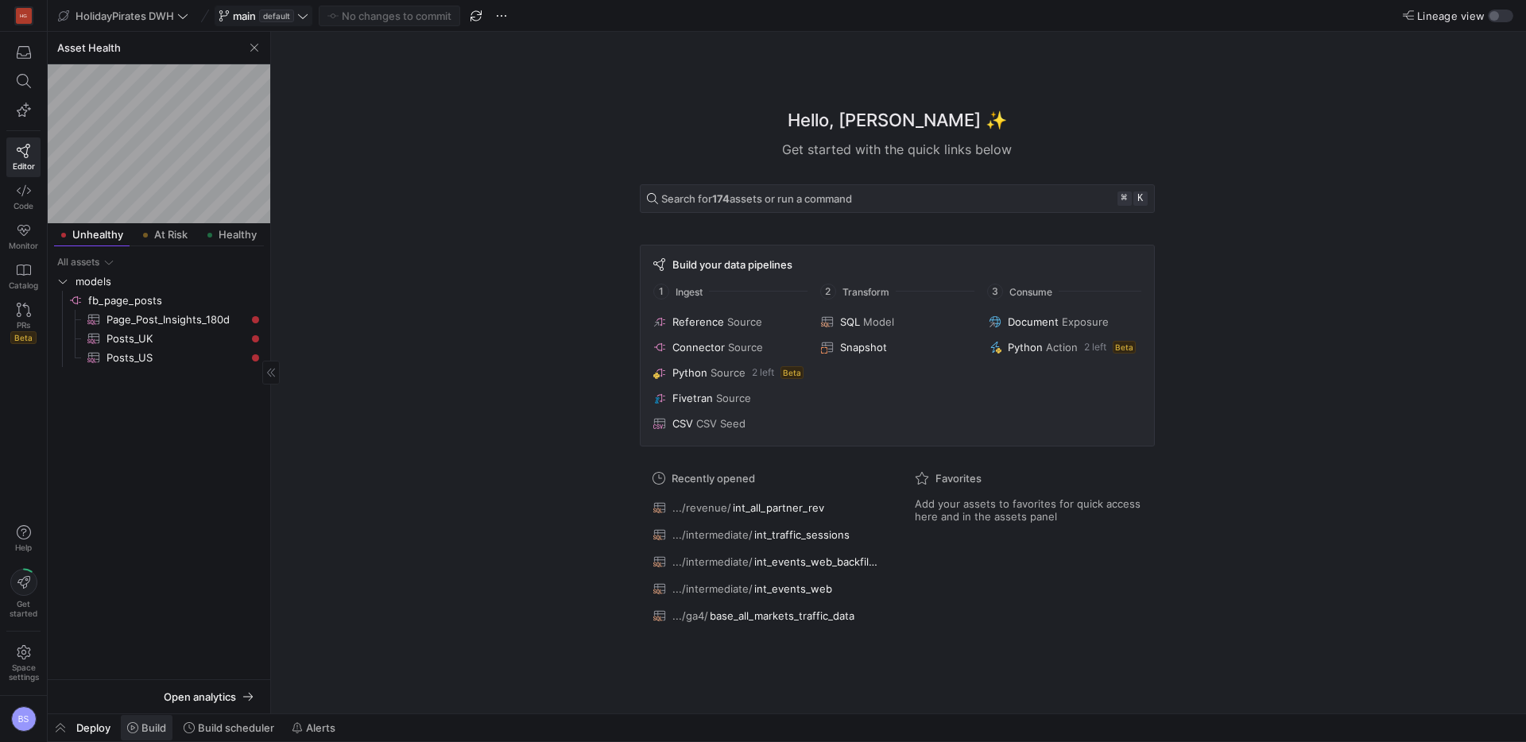
click at [145, 726] on span "Build" at bounding box center [153, 728] width 25 height 13
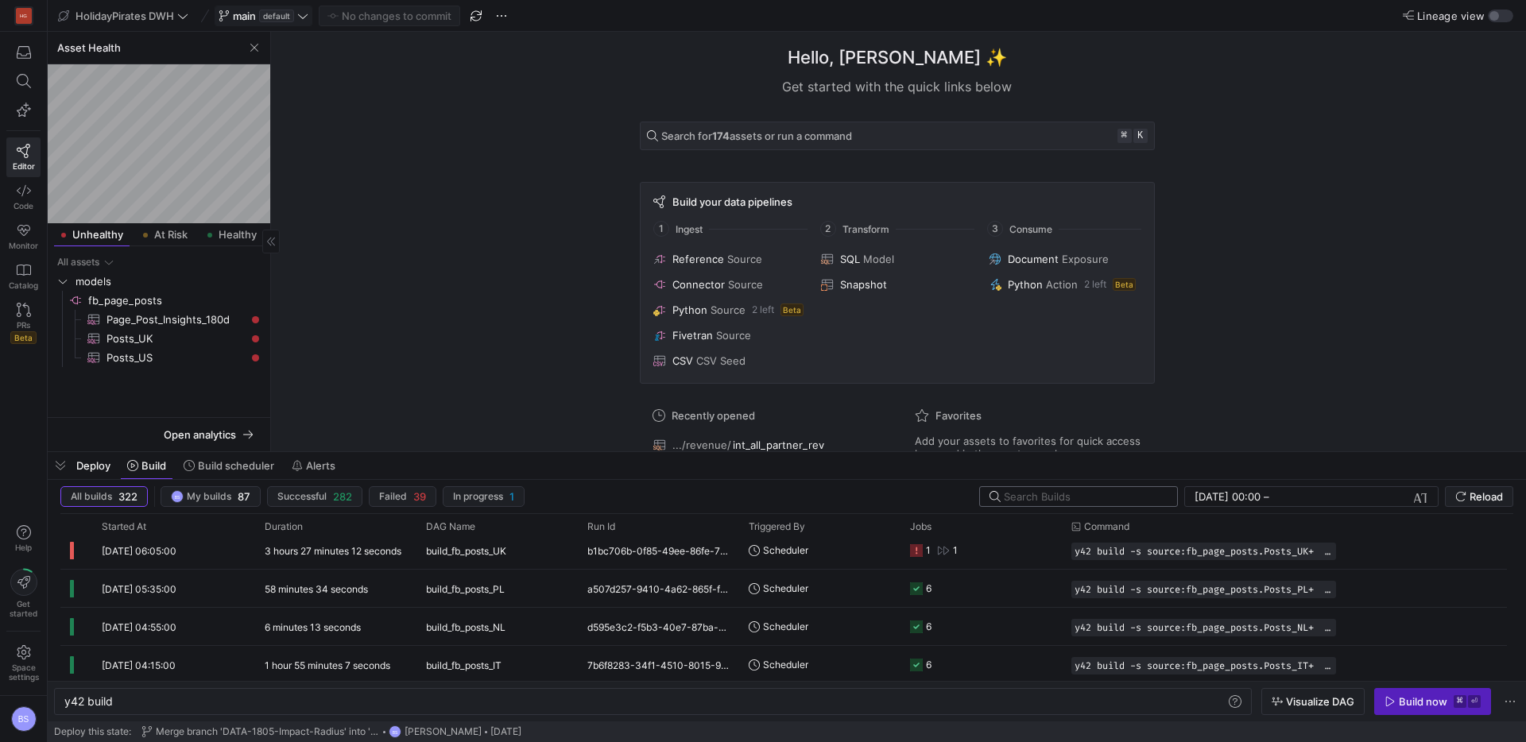
scroll to position [87, 0]
click at [418, 560] on div "build_fb_posts_UK" at bounding box center [497, 548] width 161 height 37
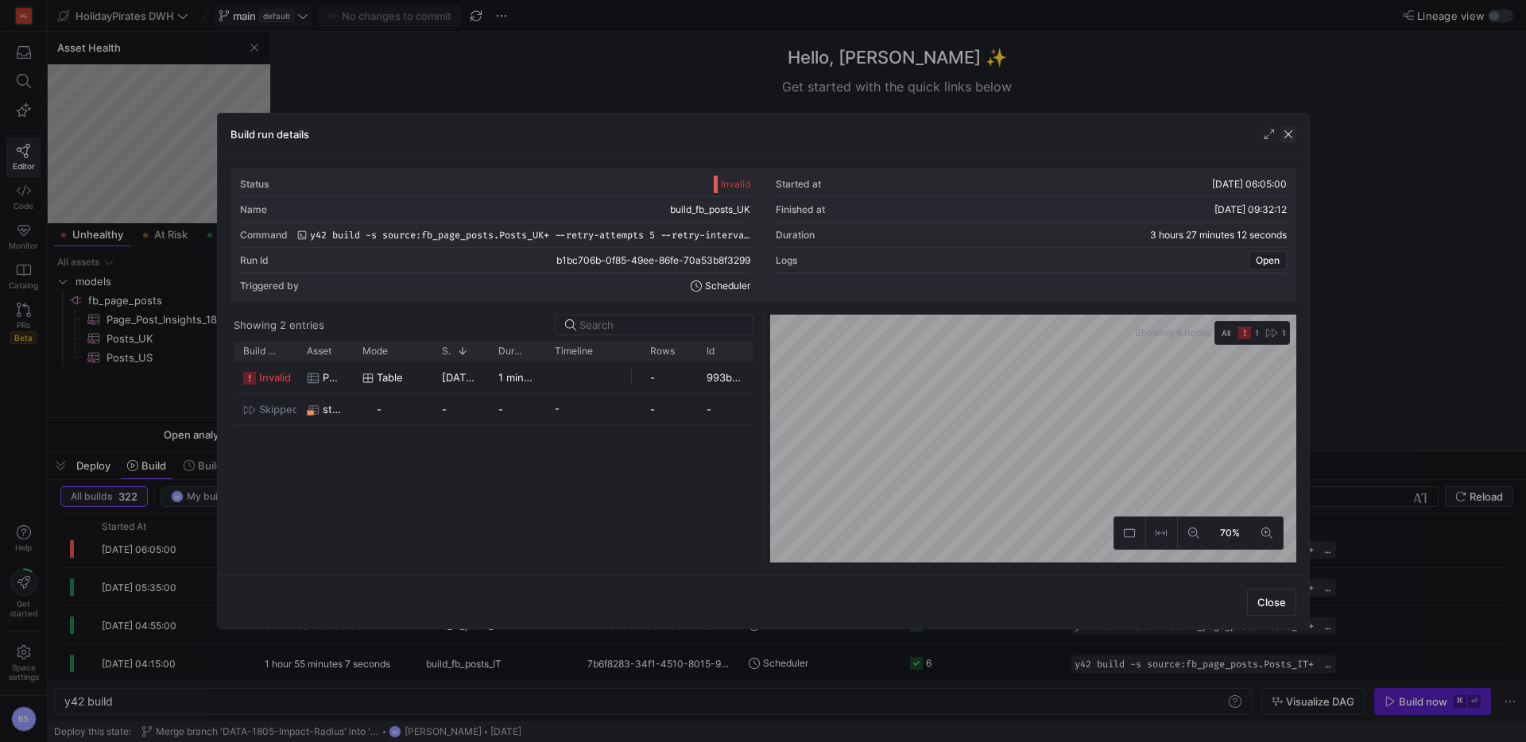
click at [1293, 136] on span "button" at bounding box center [1289, 134] width 16 height 16
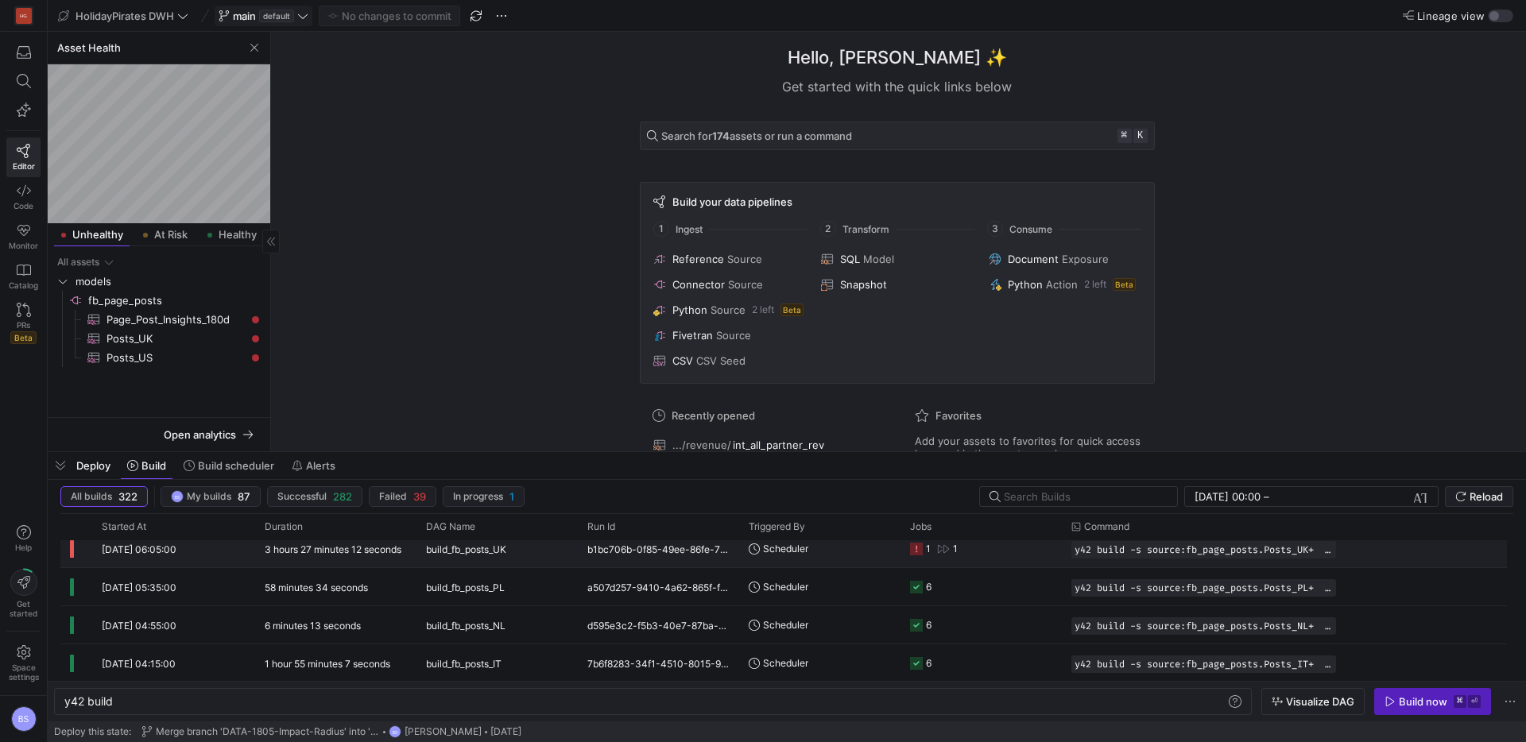
click at [947, 552] on icon "Press SPACE to select this row." at bounding box center [943, 549] width 13 height 13
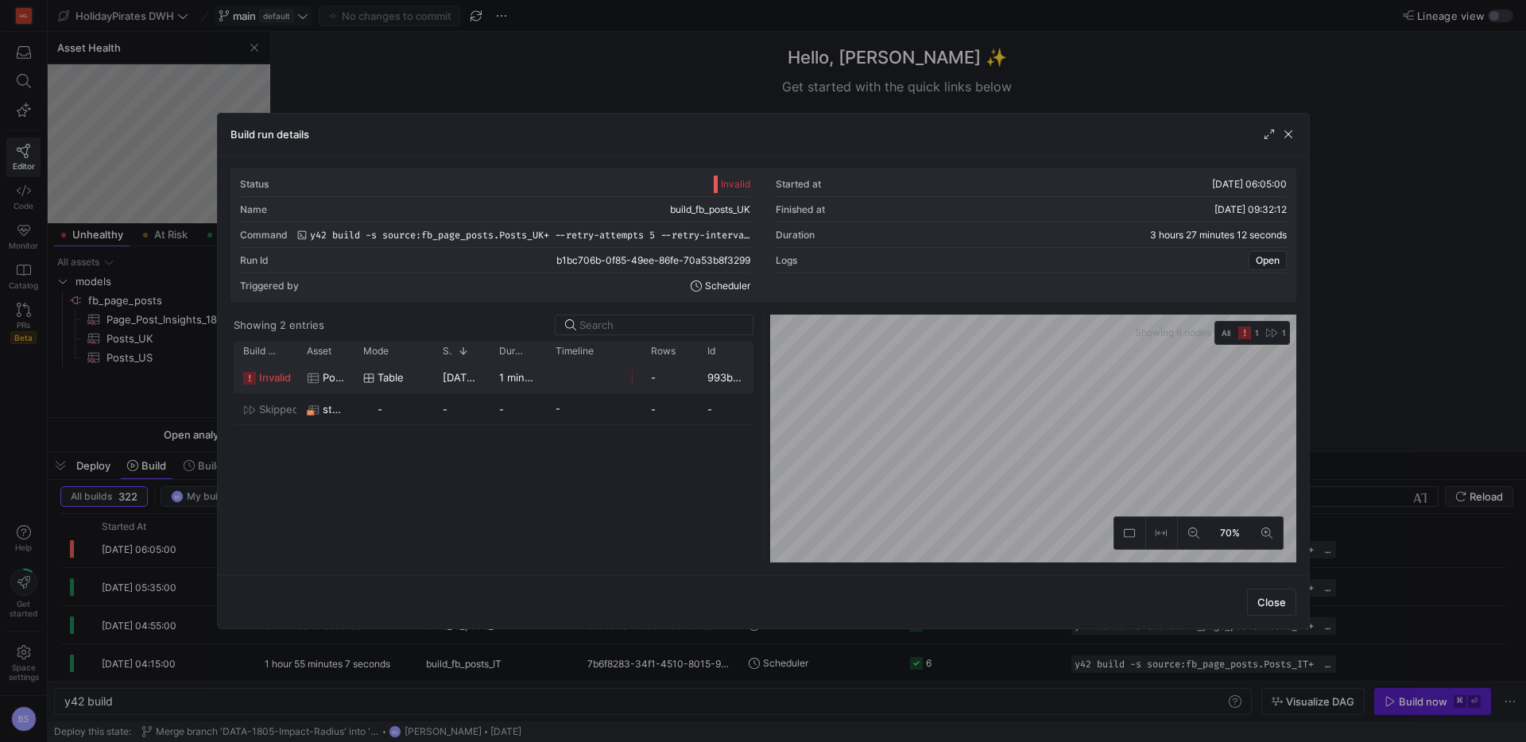
click at [414, 375] on div "Table" at bounding box center [393, 377] width 60 height 31
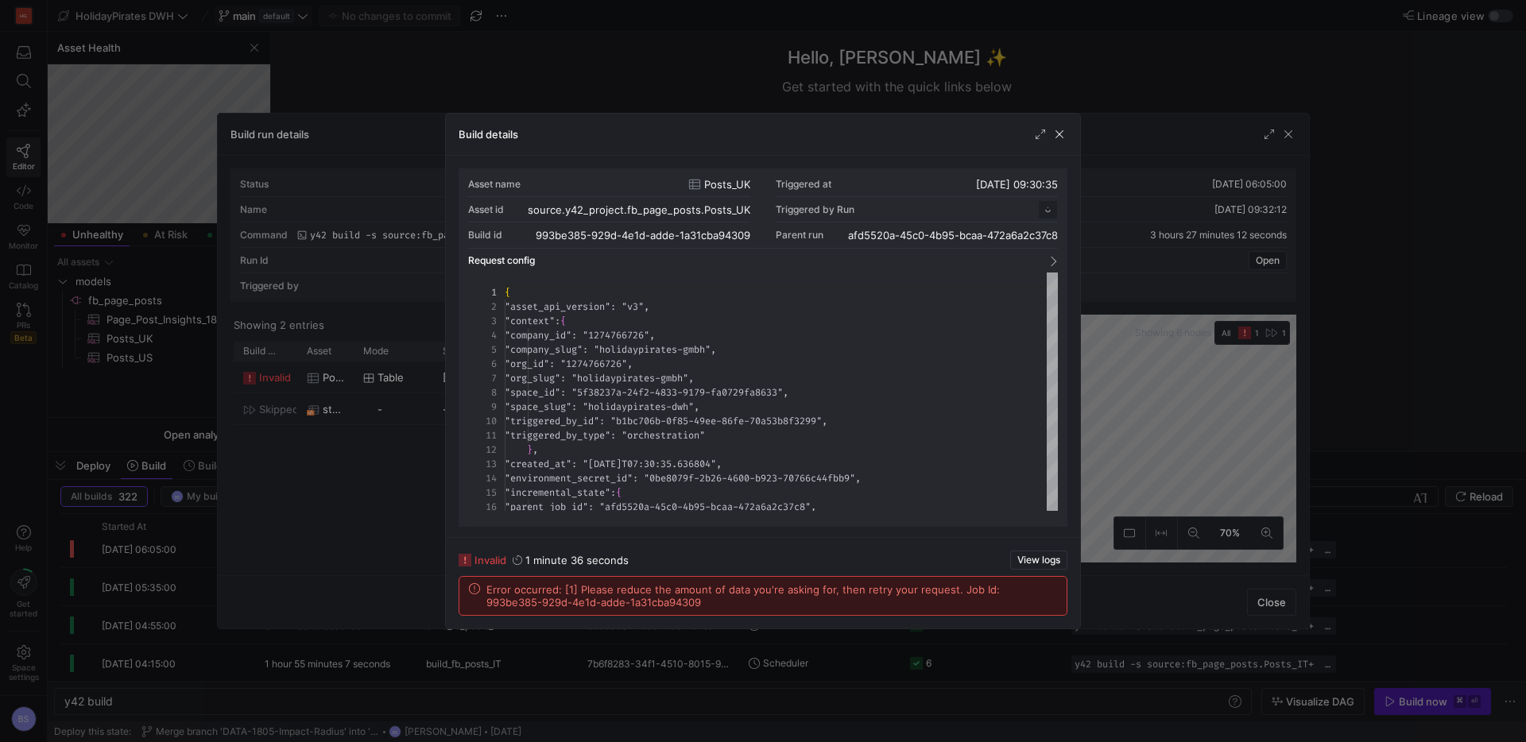
scroll to position [143, 0]
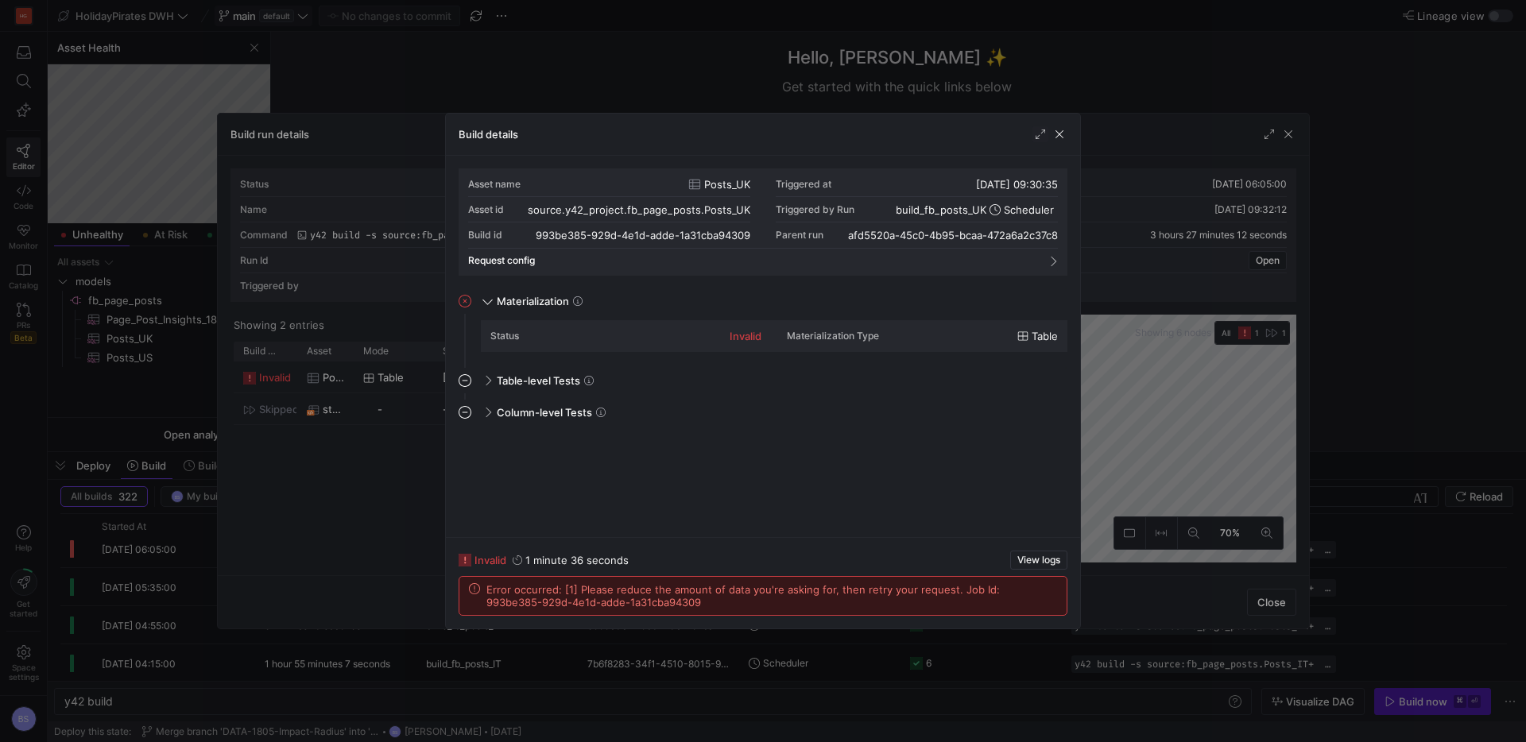
drag, startPoint x: 1059, startPoint y: 133, endPoint x: 1072, endPoint y: 127, distance: 14.6
click at [1064, 130] on span "button" at bounding box center [1060, 134] width 16 height 16
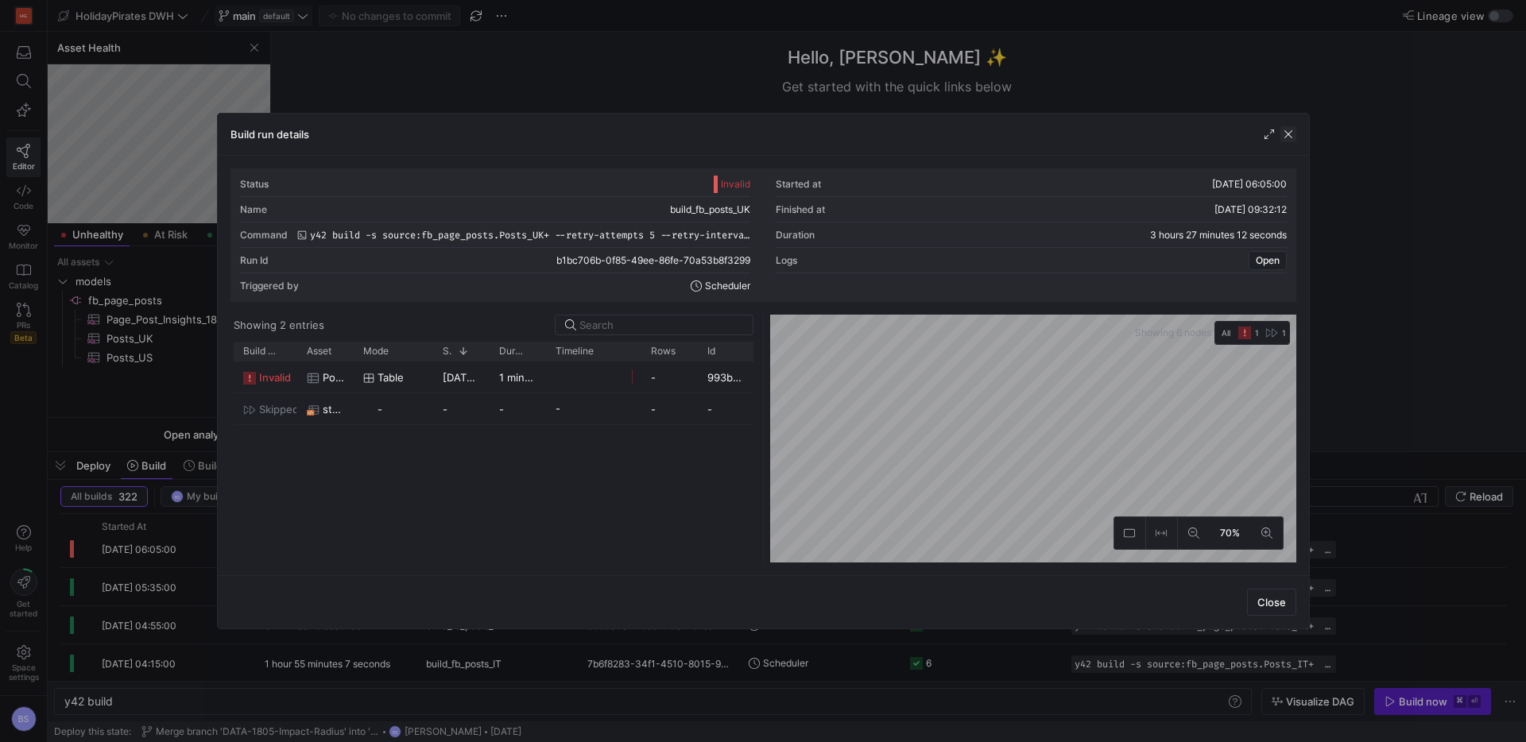
click at [1286, 136] on span "button" at bounding box center [1289, 134] width 16 height 16
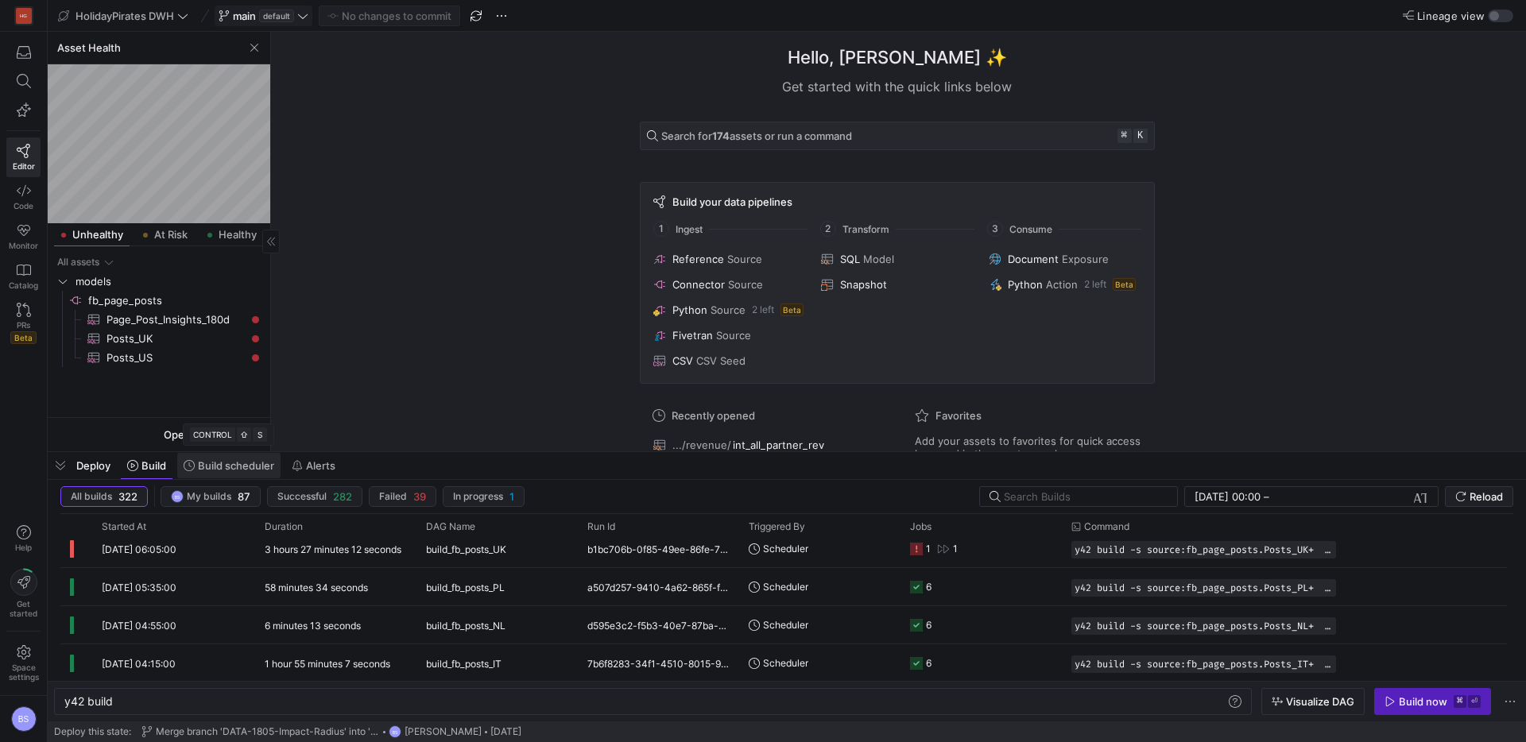
click at [219, 467] on span "Build scheduler" at bounding box center [236, 465] width 76 height 13
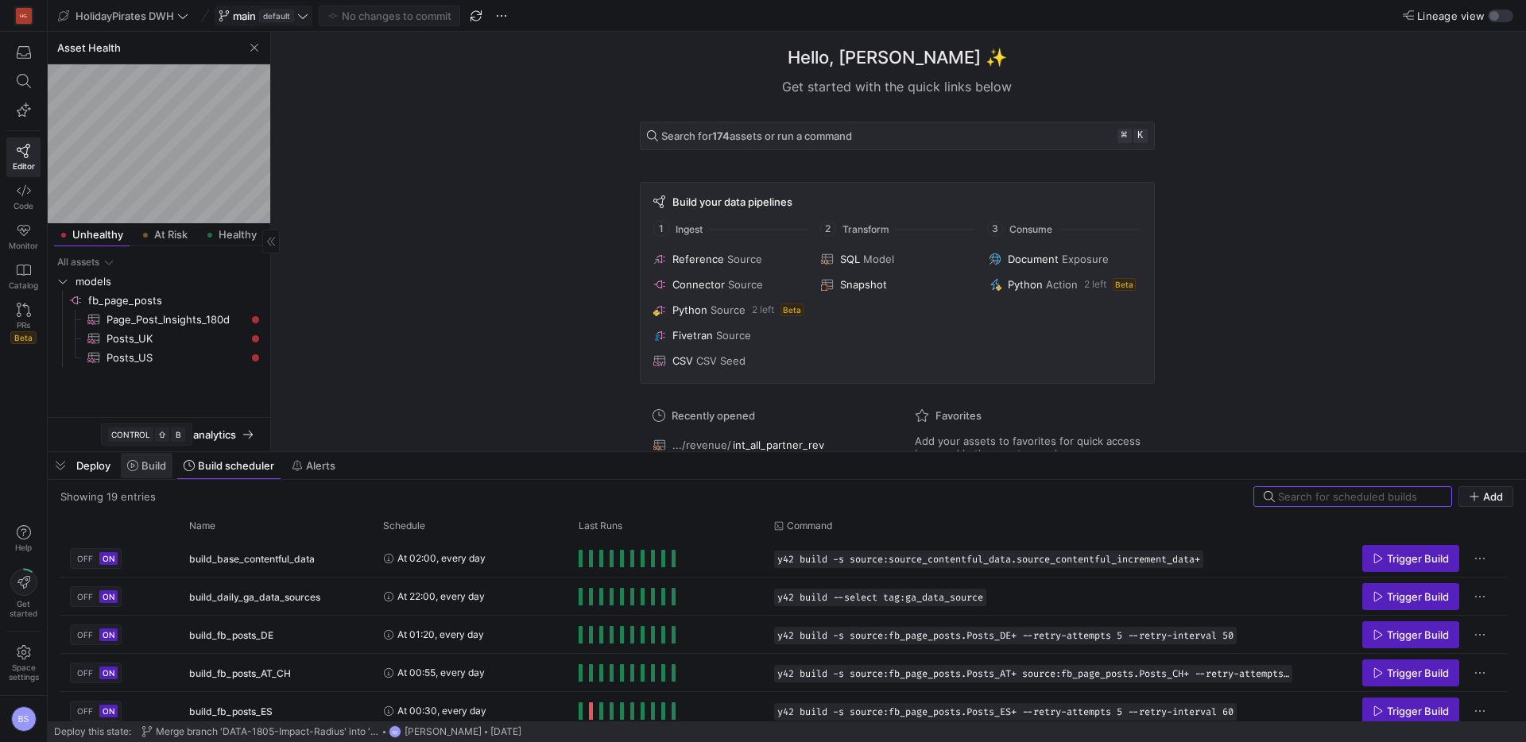
click at [135, 467] on icon at bounding box center [132, 465] width 11 height 11
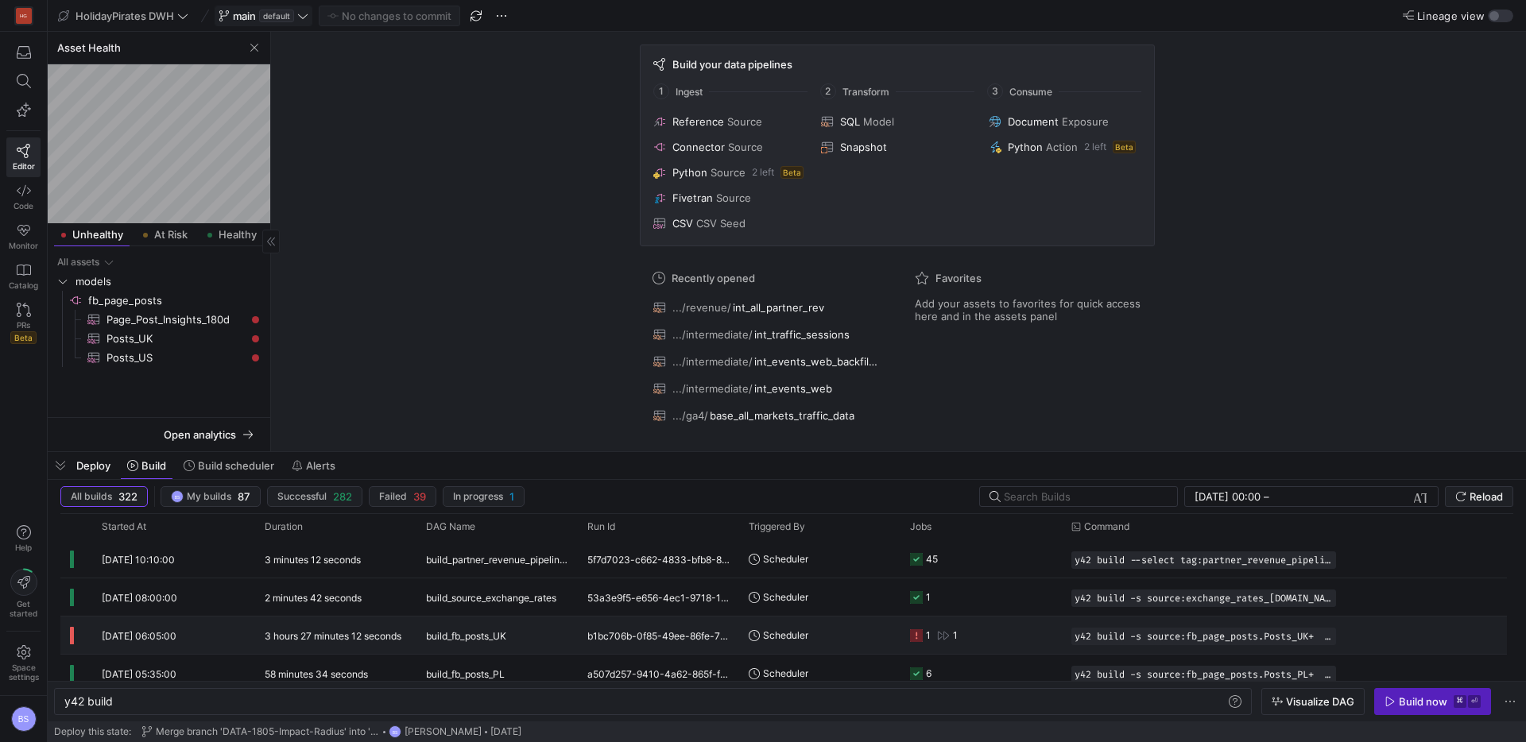
click at [955, 637] on div "1" at bounding box center [955, 635] width 5 height 37
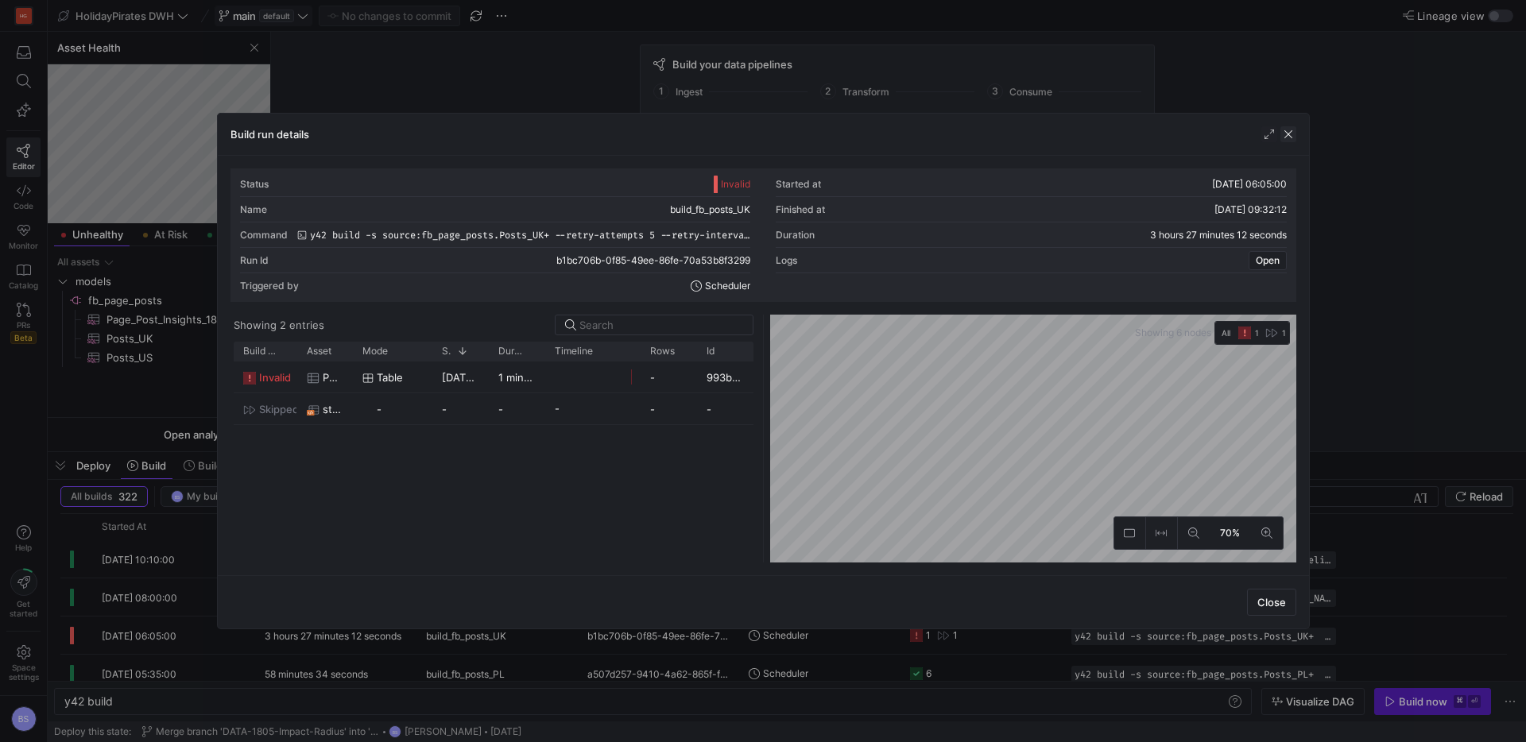
click at [1285, 134] on span "button" at bounding box center [1289, 134] width 16 height 16
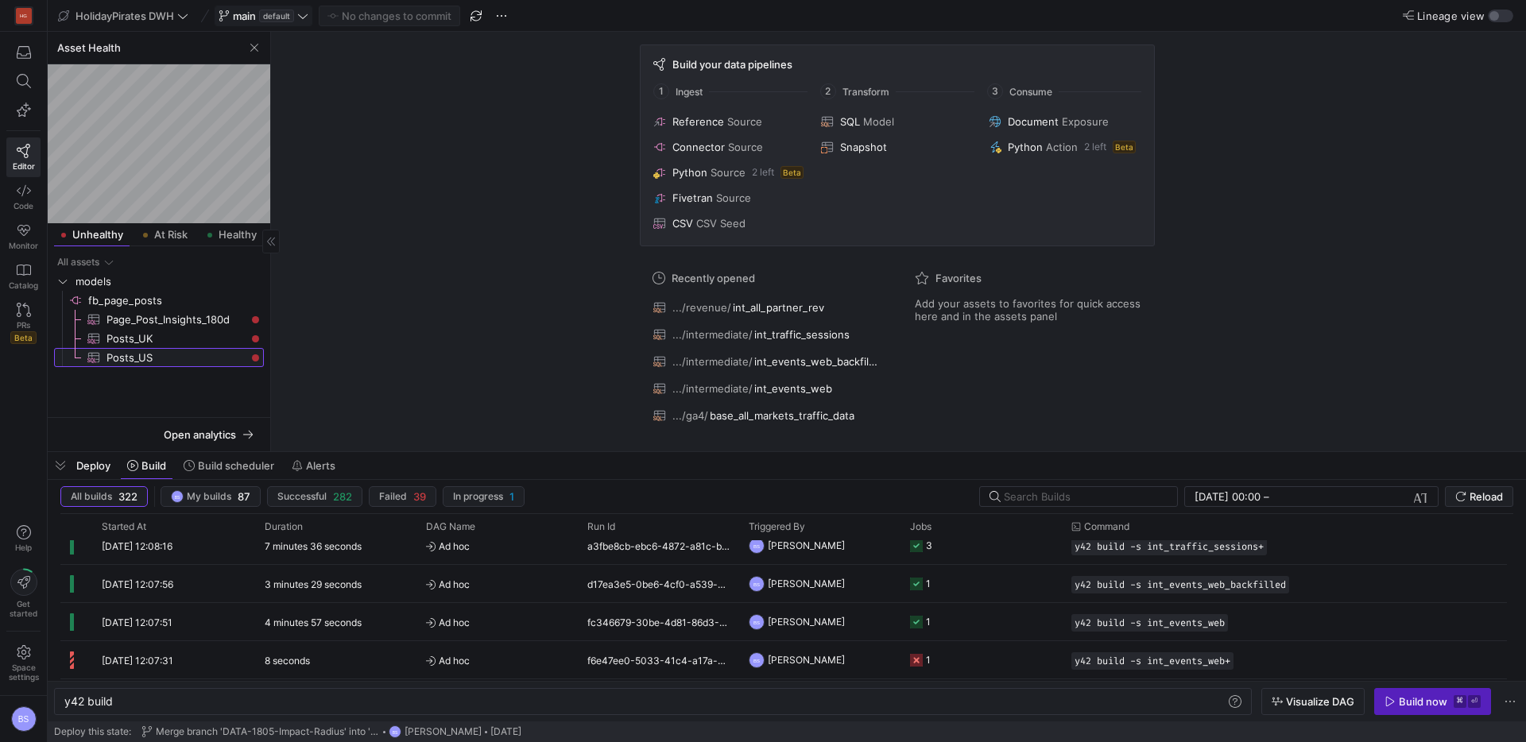
click at [147, 362] on span "Posts_US​​​​​​​​​" at bounding box center [176, 358] width 139 height 18
type textarea "y42 build -s source:fb_page_posts.Posts_US"
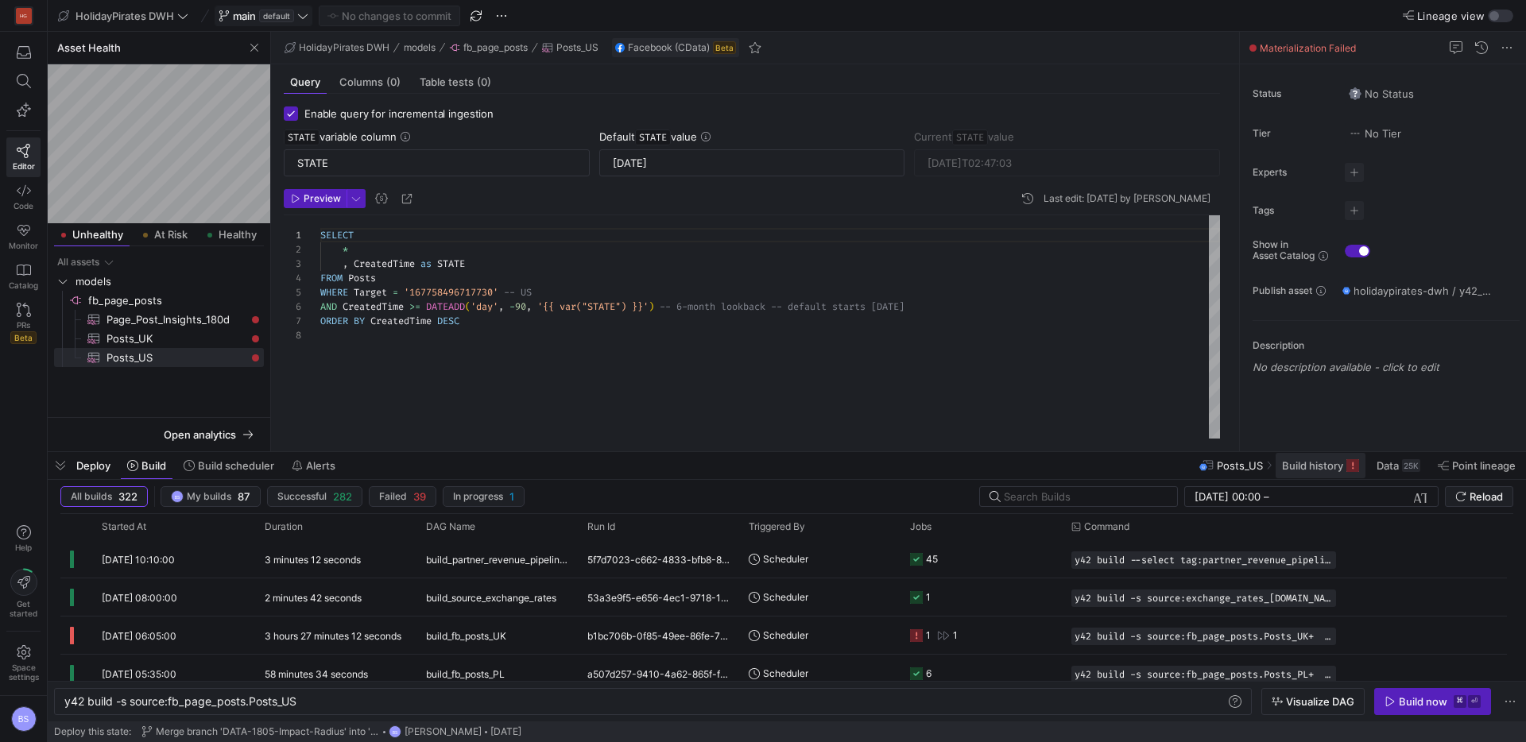
click at [1303, 467] on span "Build history" at bounding box center [1312, 465] width 61 height 13
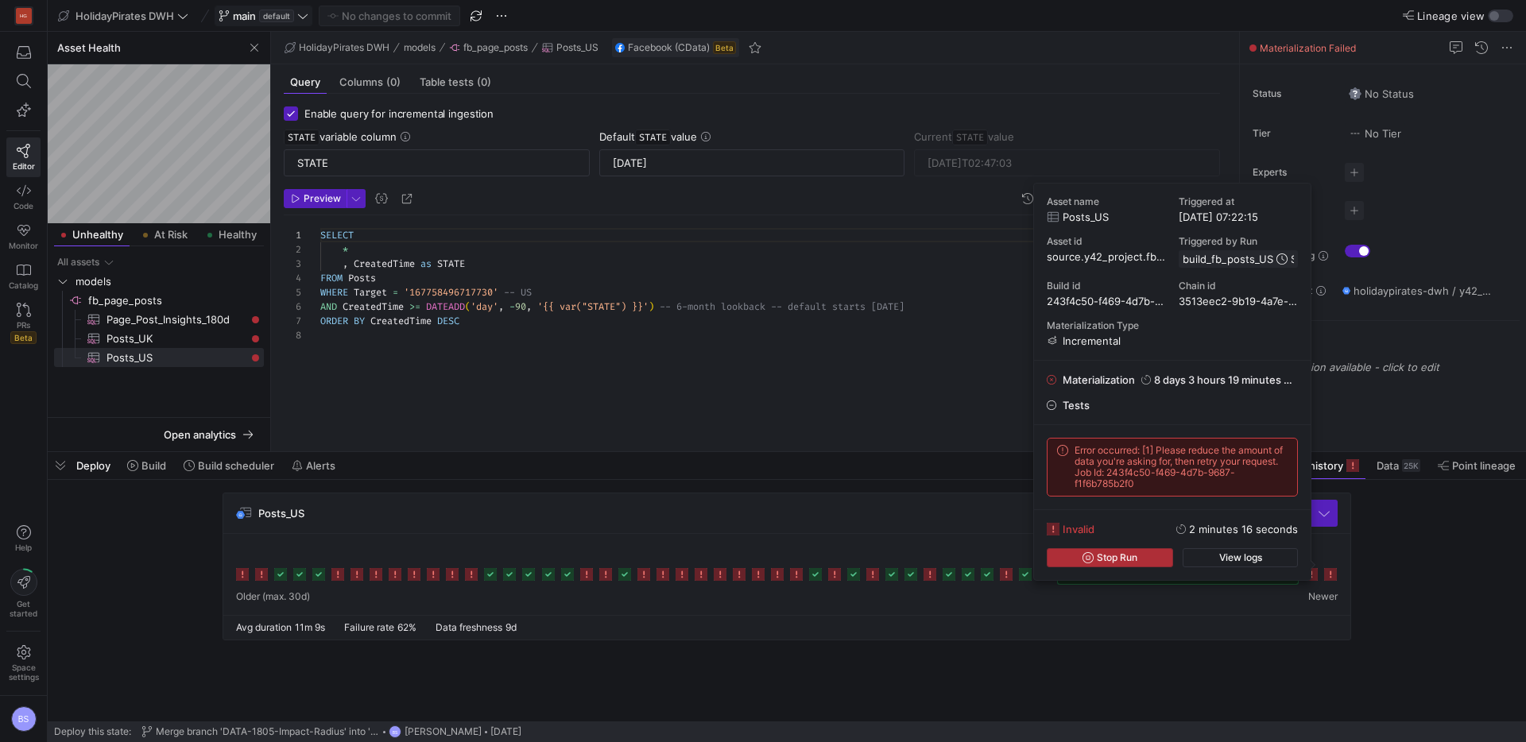
click at [1145, 554] on span "button" at bounding box center [1111, 557] width 126 height 17
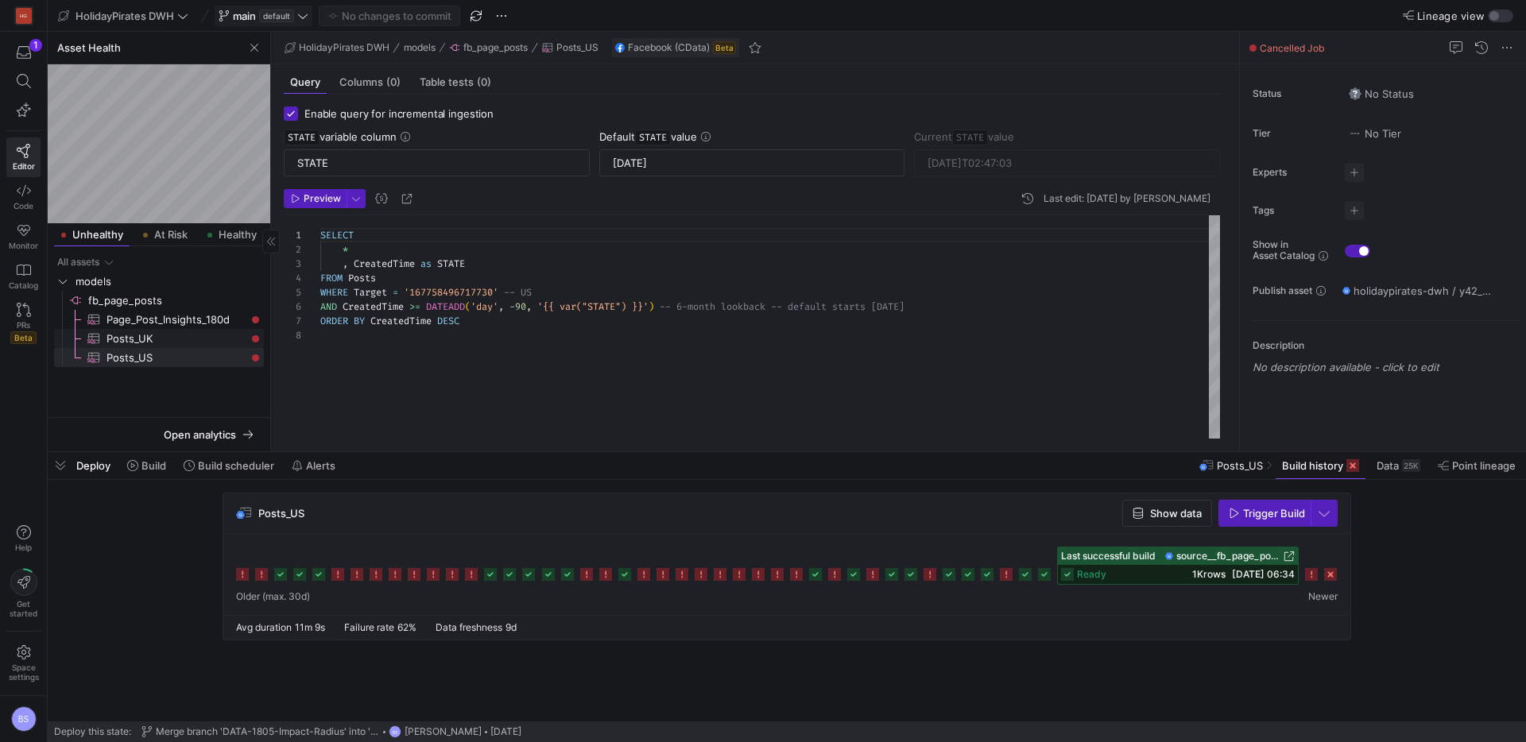
click at [165, 335] on span "Posts_UK​​​​​​​​​" at bounding box center [176, 339] width 139 height 18
type input "2025-08-03T20:00:14"
type textarea "SELECT * , CreatedTime as STATE FROM Posts WHERE Target = '232296513448647' -- …"
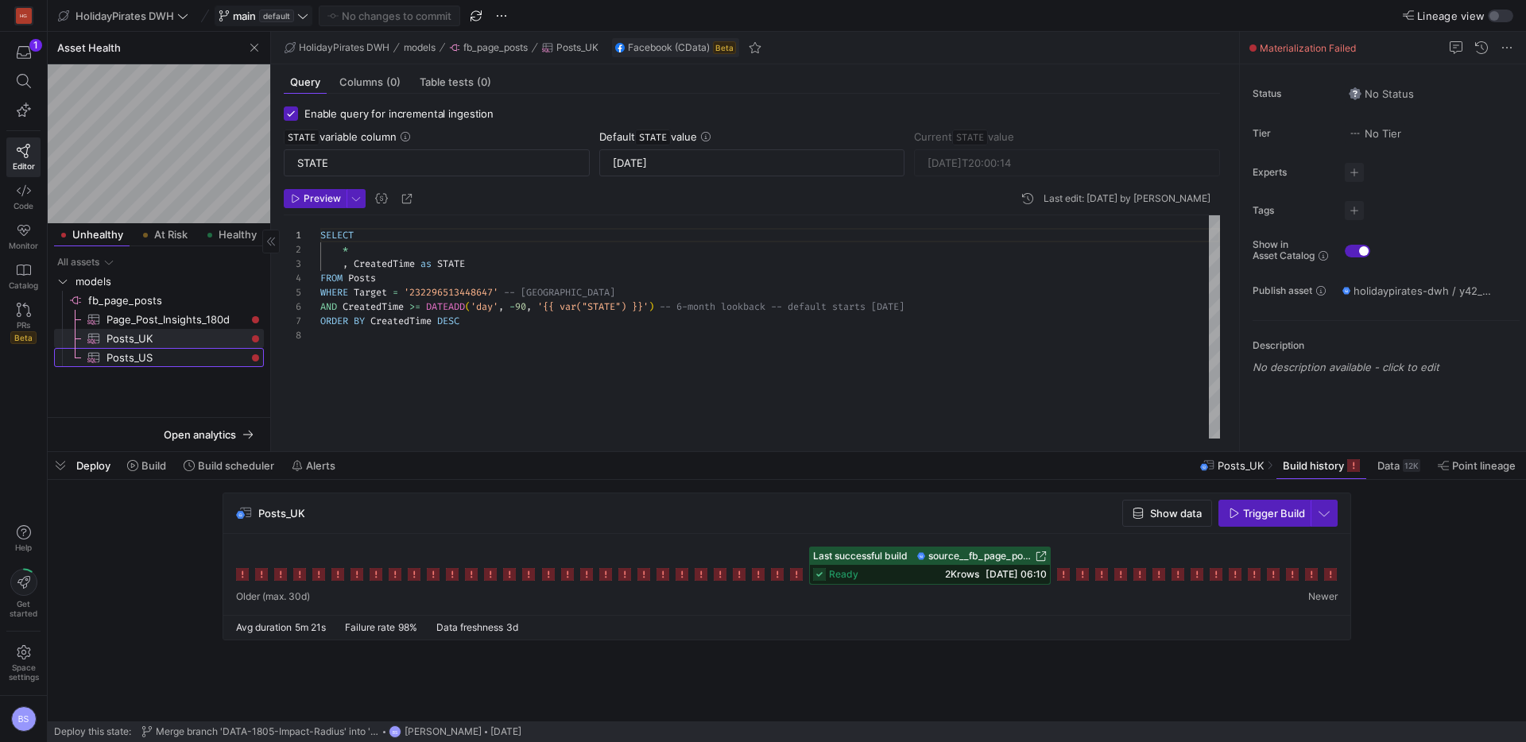
click at [151, 357] on span "Posts_US​​​​​​​​​" at bounding box center [176, 358] width 139 height 18
type input "2025-08-15T02:47:03"
type textarea "SELECT * , CreatedTime as STATE FROM Posts WHERE Target = '167758496717730' -- …"
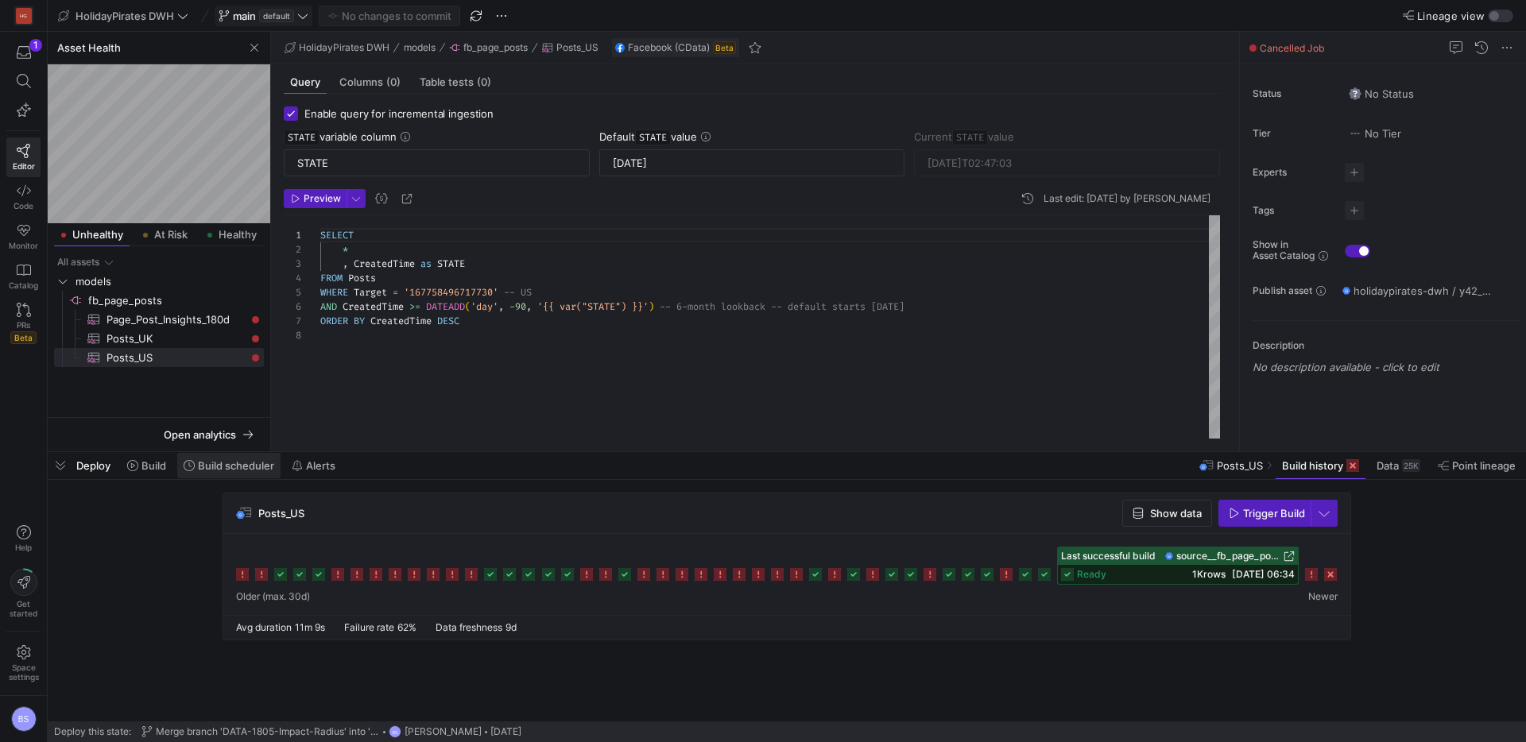
click at [249, 471] on span "Build scheduler" at bounding box center [236, 465] width 76 height 13
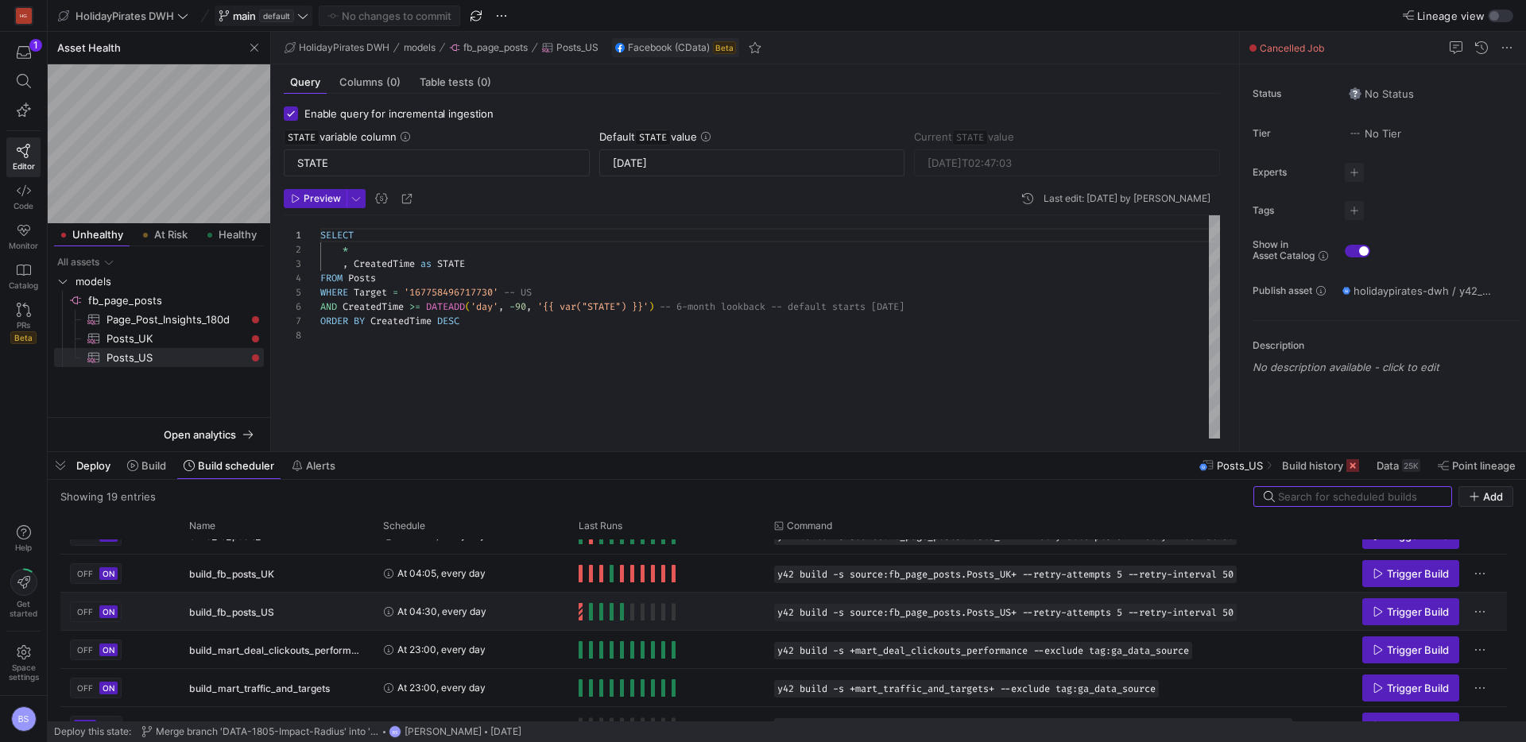
scroll to position [332, 0]
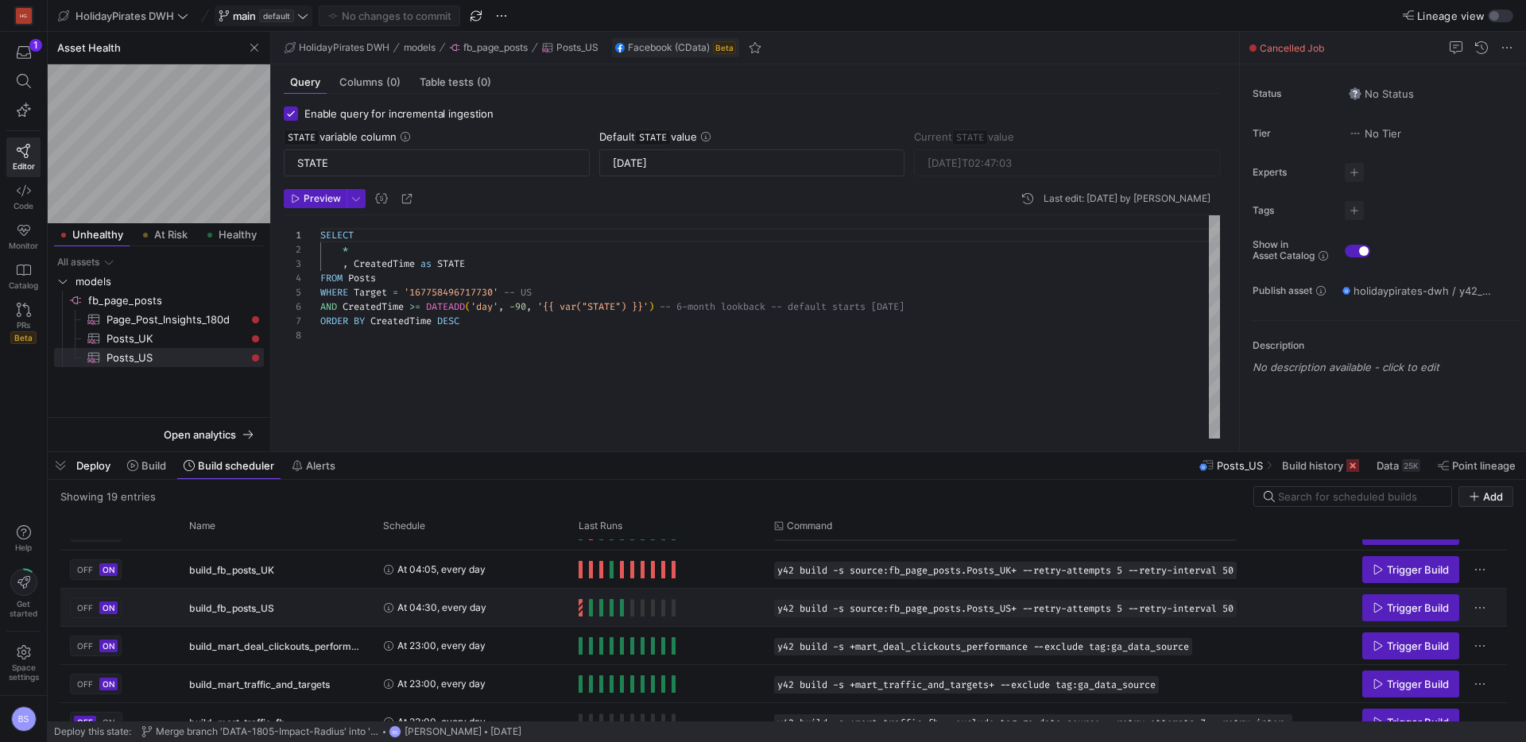
click at [742, 606] on y42-orchestration-run-status-cell-renderer "Press SPACE to select this row." at bounding box center [667, 608] width 176 height 36
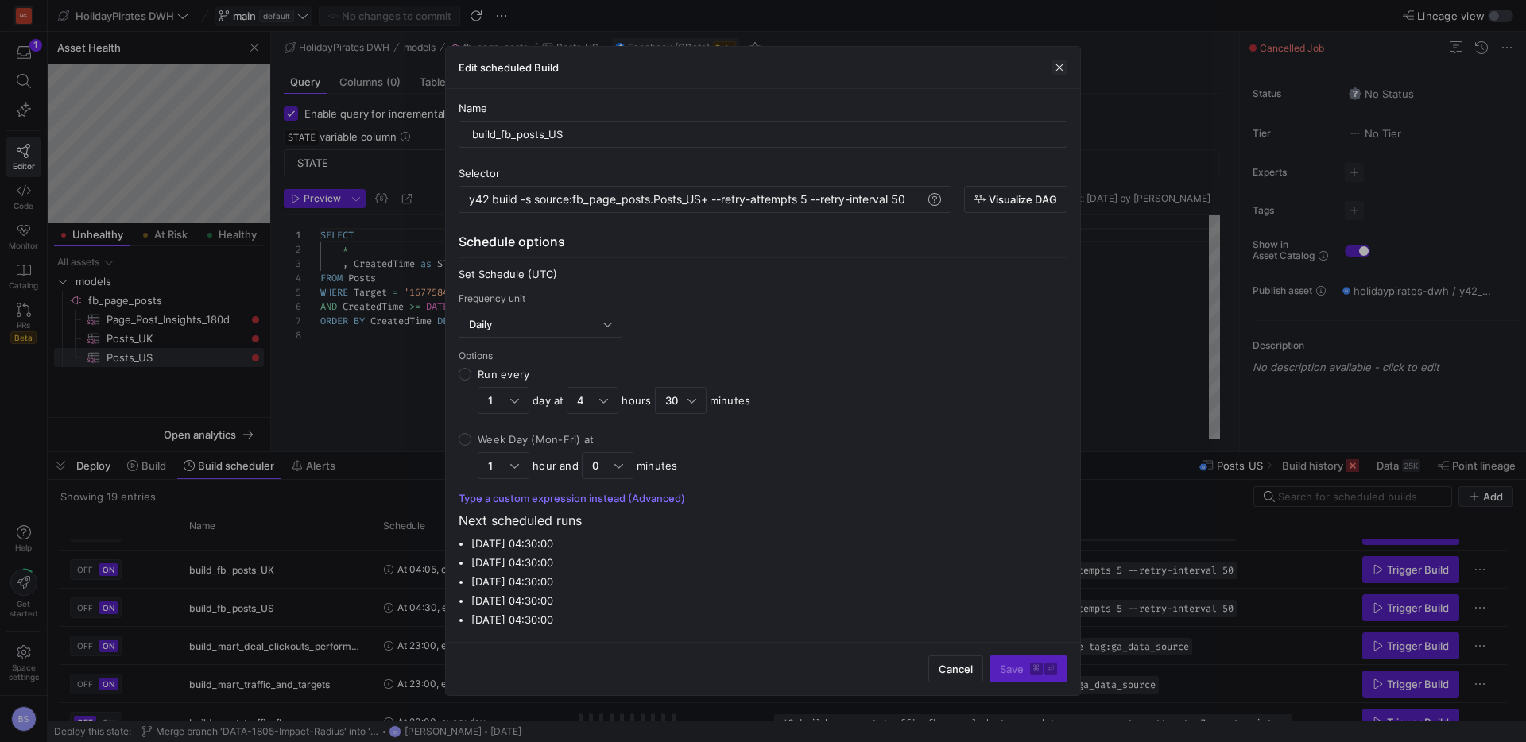
click at [1060, 67] on span "button" at bounding box center [1060, 68] width 16 height 16
